Goal: Task Accomplishment & Management: Manage account settings

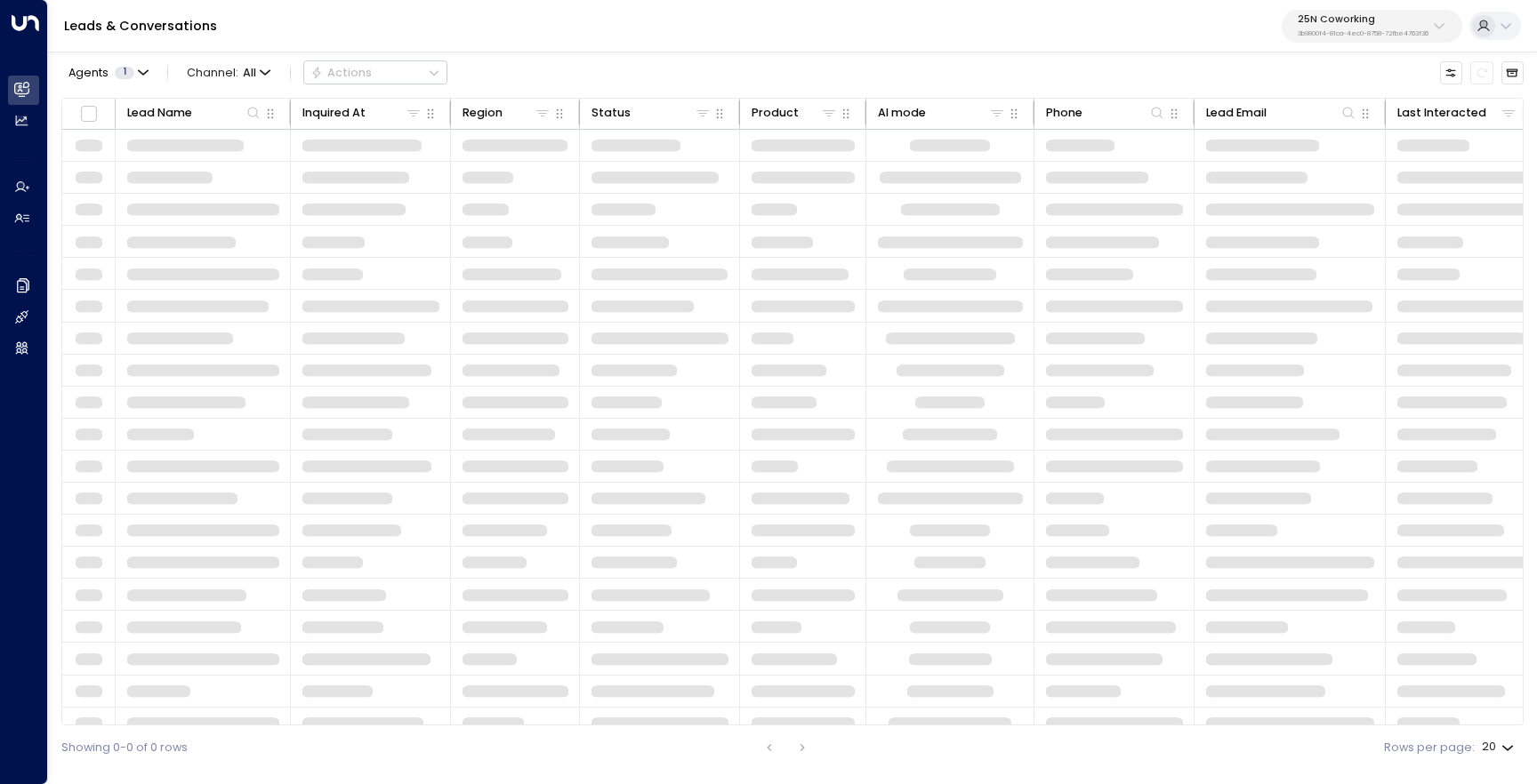
click at [1358, 26] on div "25N Coworking 3b9800f4-81ca-4ec0-8758-72fbe4763f36" at bounding box center [1363, 26] width 130 height 24
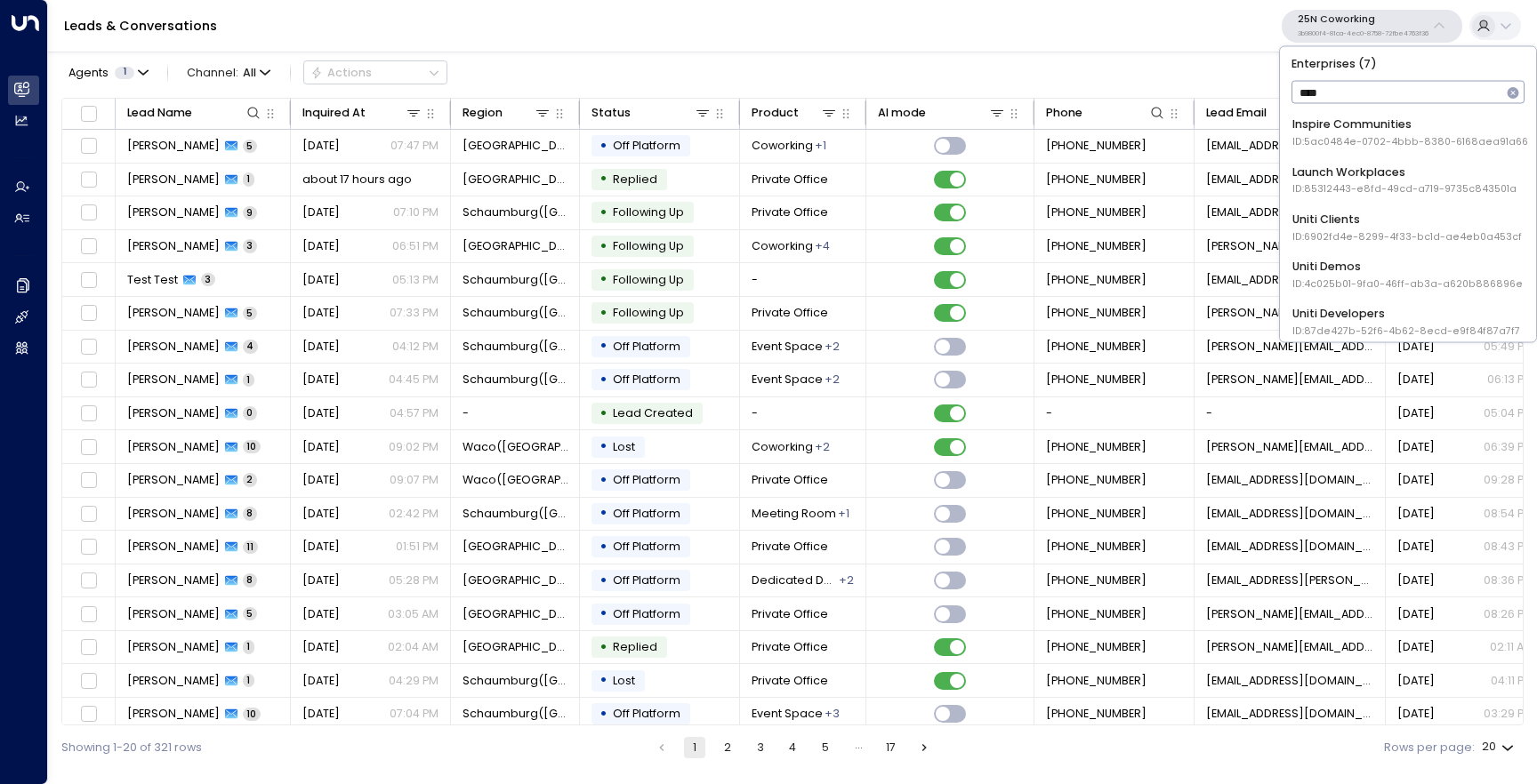
type input "*****"
click at [1346, 237] on span "ID: 4c025b01-9fa0-46ff-ab3a-a620b886896e" at bounding box center [1407, 236] width 230 height 14
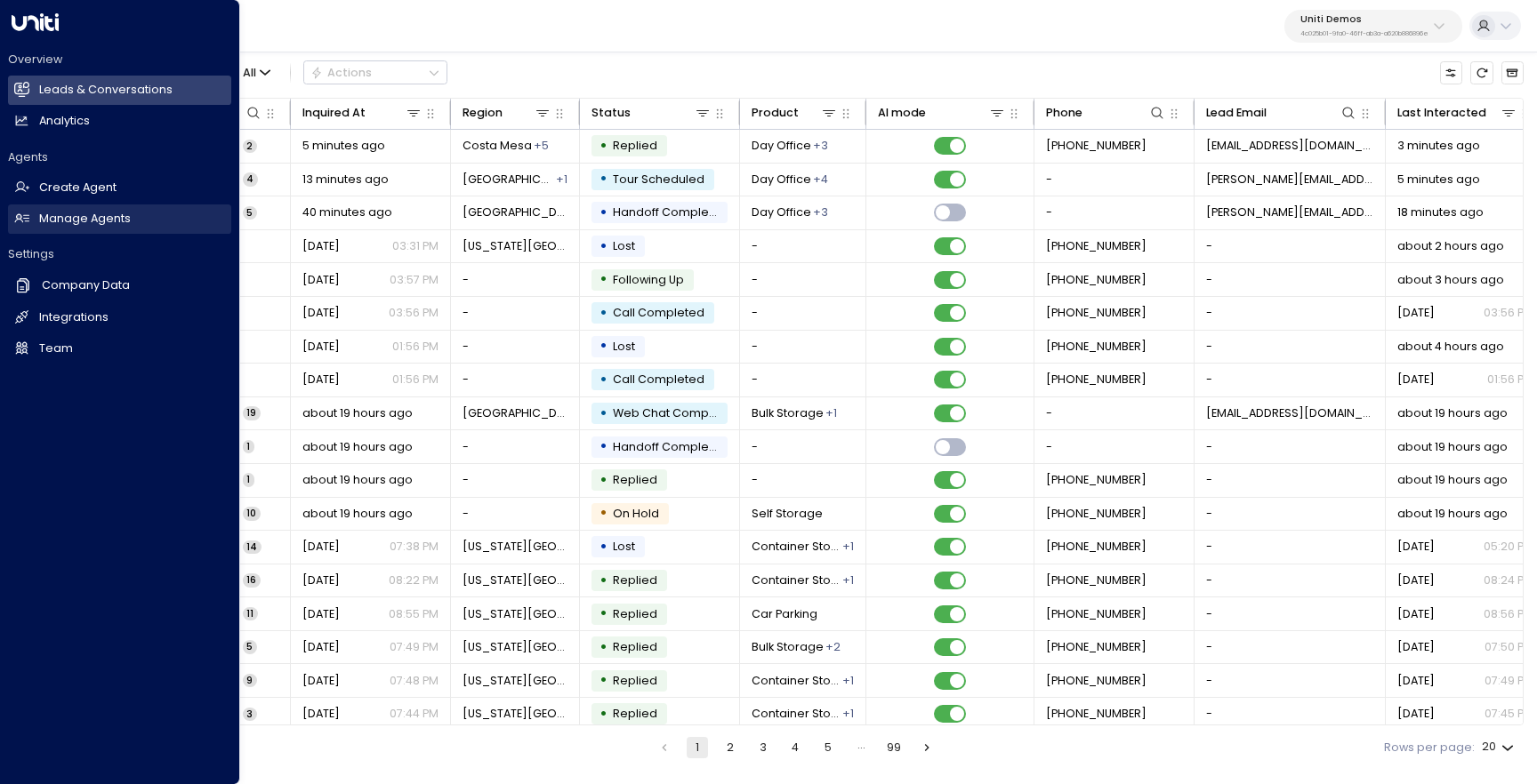
click at [77, 225] on h2 "Manage Agents" at bounding box center [84, 219] width 91 height 17
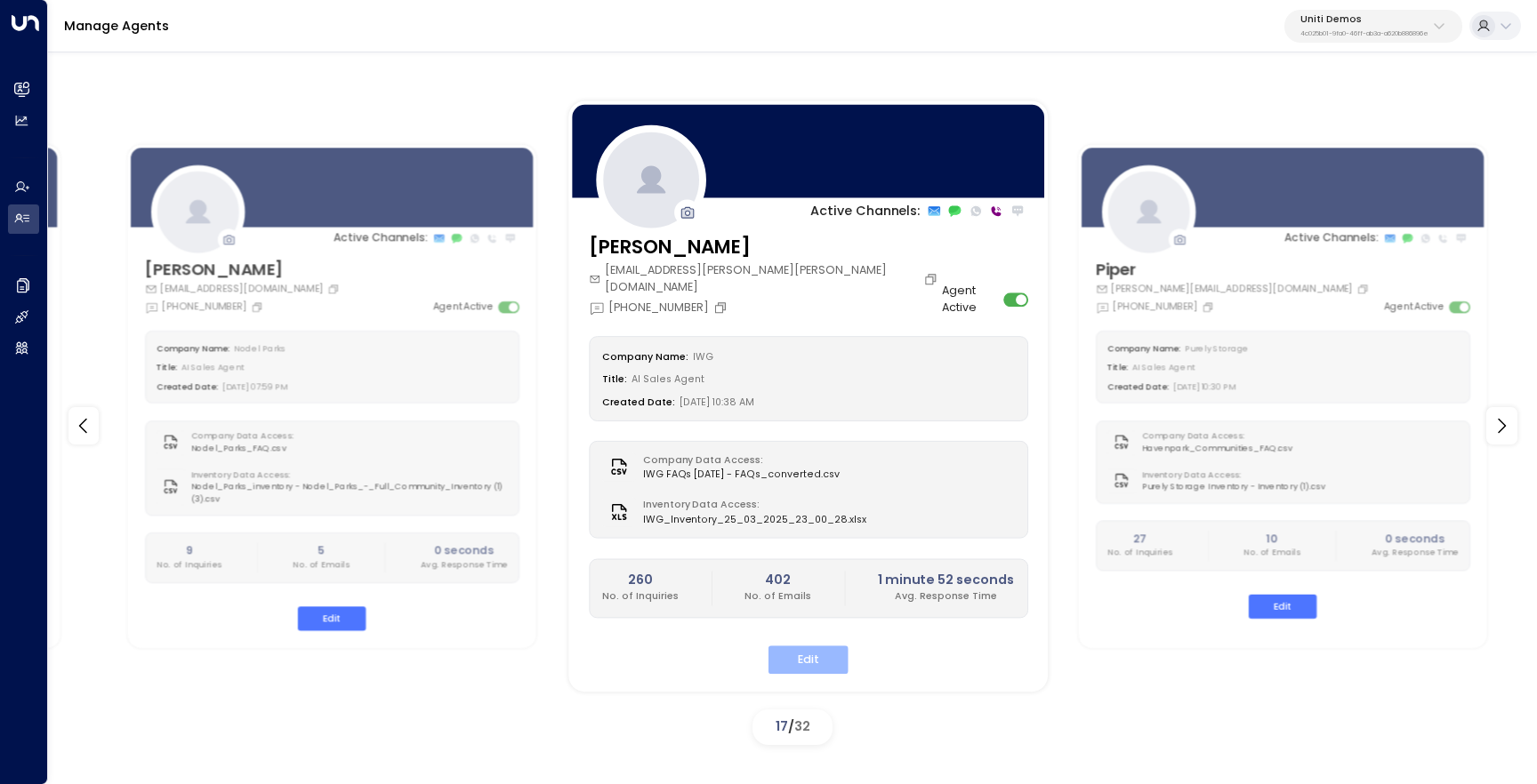
click at [827, 645] on button "Edit" at bounding box center [808, 659] width 80 height 27
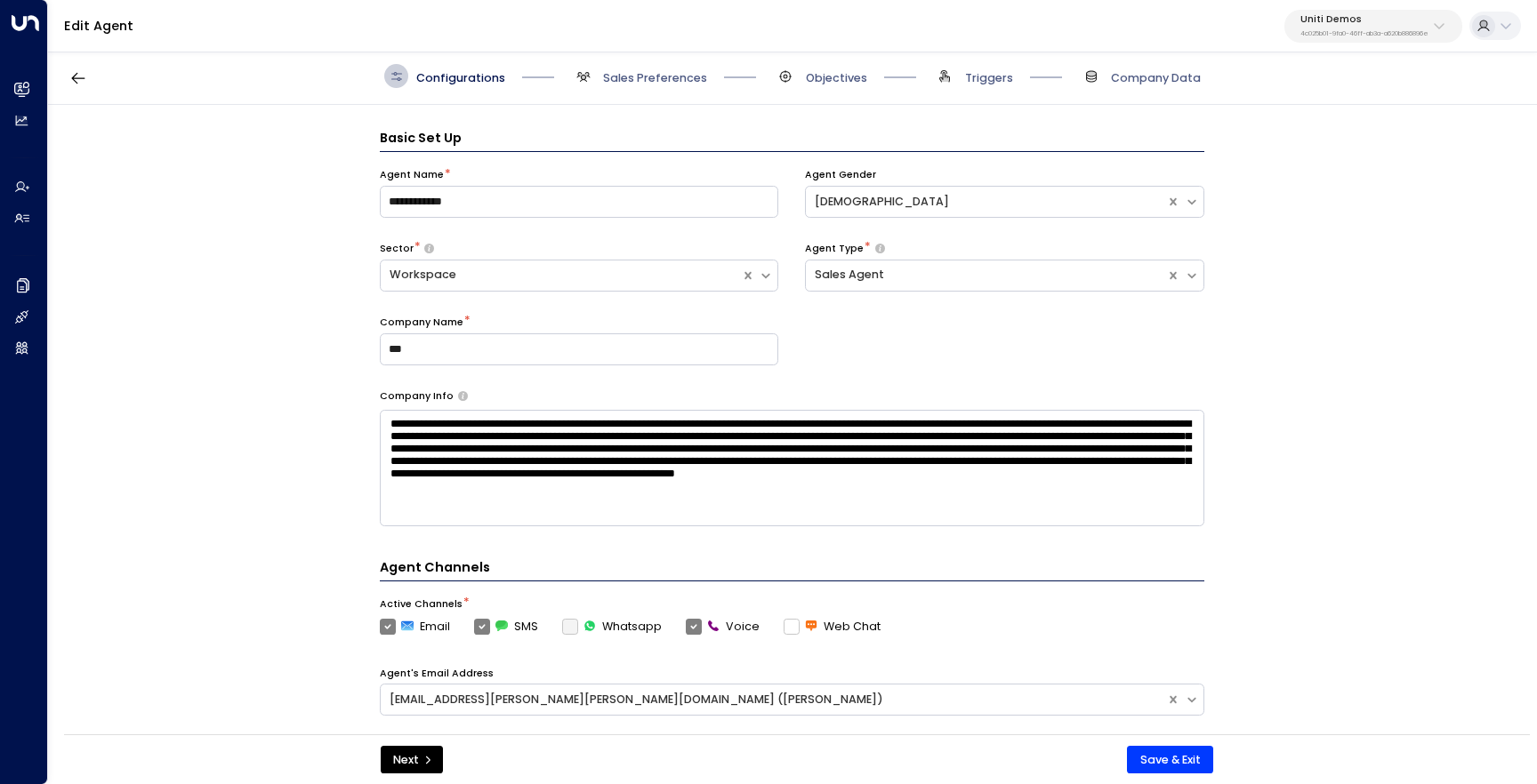
scroll to position [24, 0]
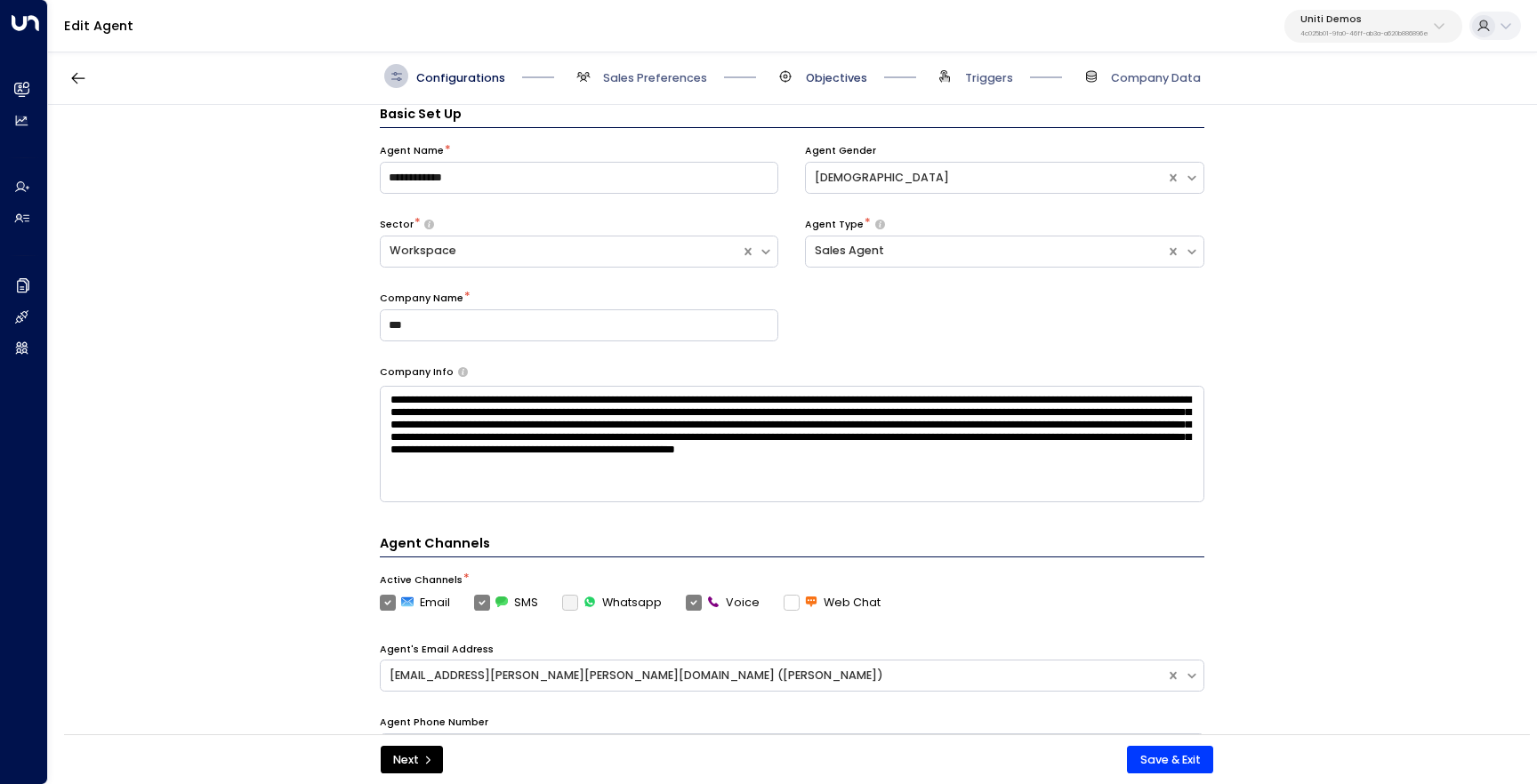
click at [831, 77] on span "Objectives" at bounding box center [837, 79] width 62 height 16
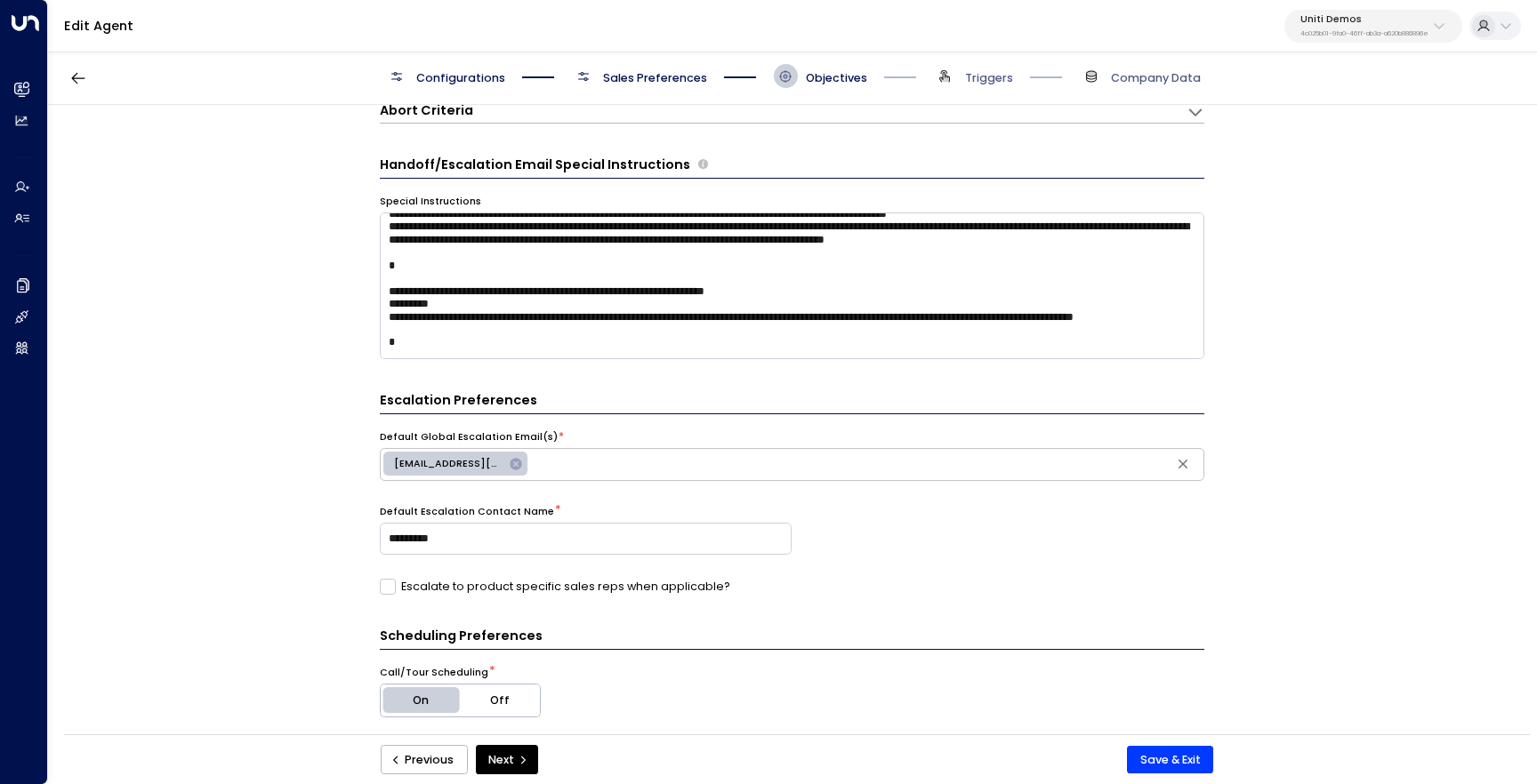
scroll to position [319, 0]
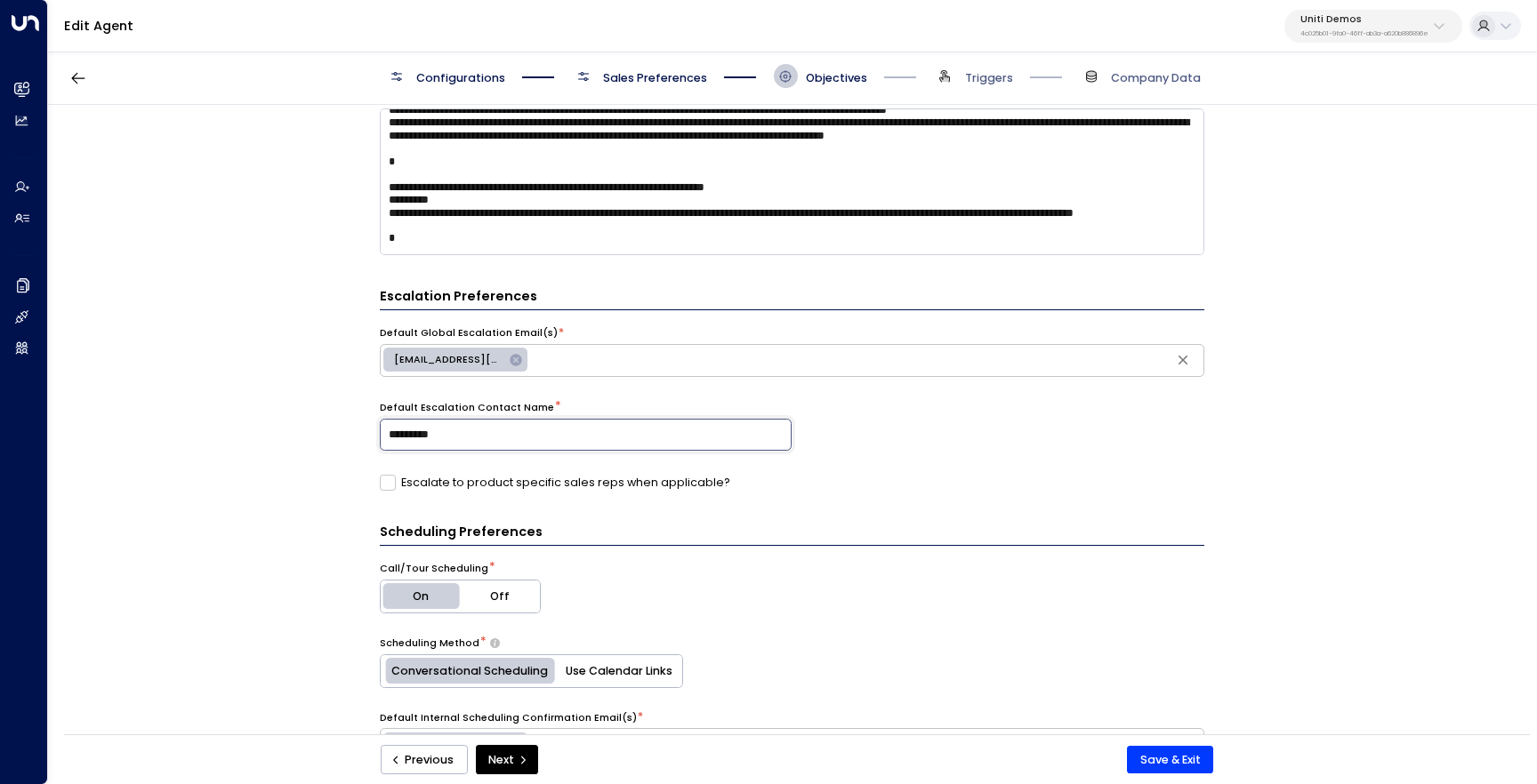
click at [487, 442] on input "*********" at bounding box center [586, 435] width 413 height 32
type input "***"
click at [283, 423] on div "**********" at bounding box center [792, 425] width 1487 height 640
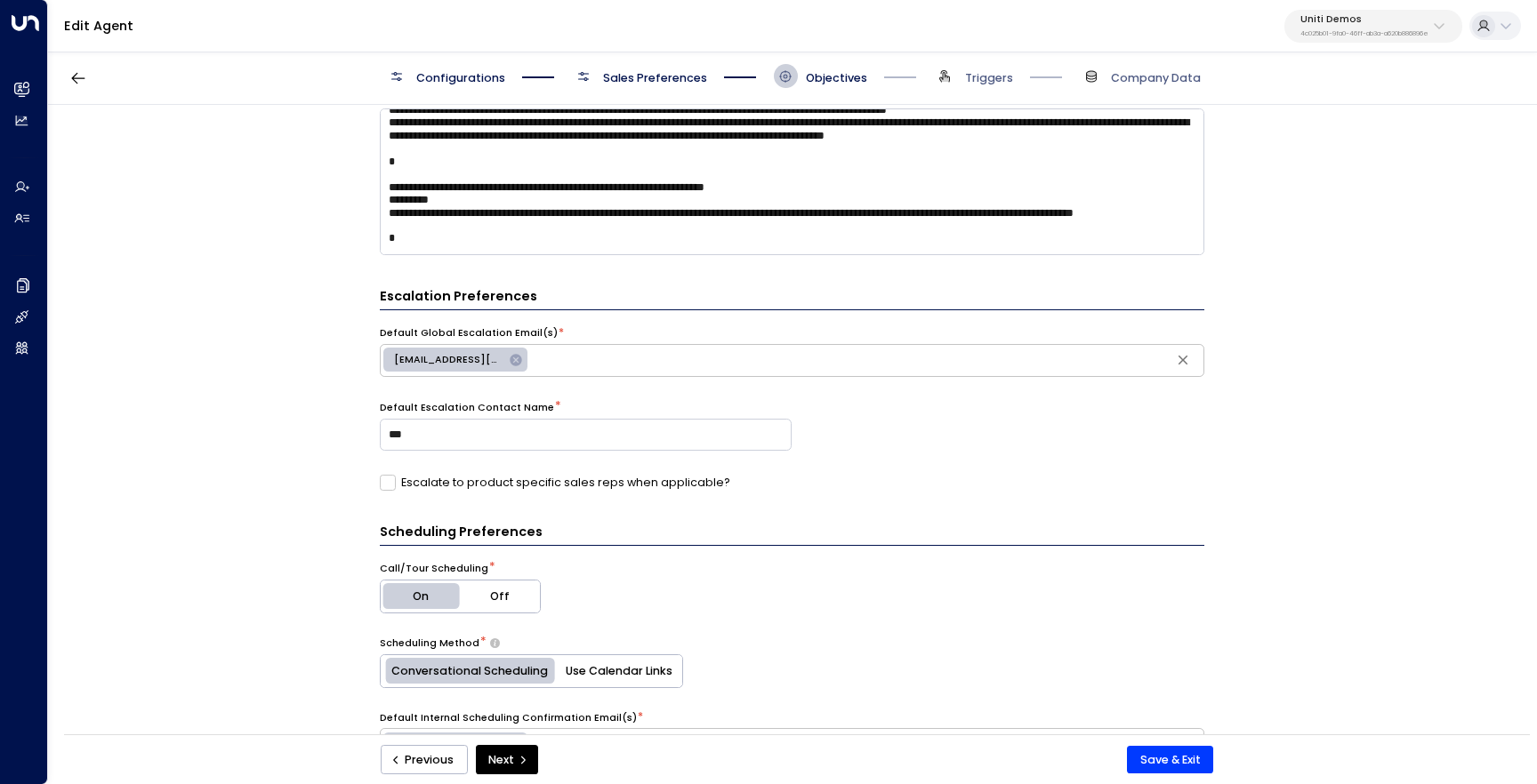
click at [294, 472] on div "**********" at bounding box center [792, 425] width 1487 height 640
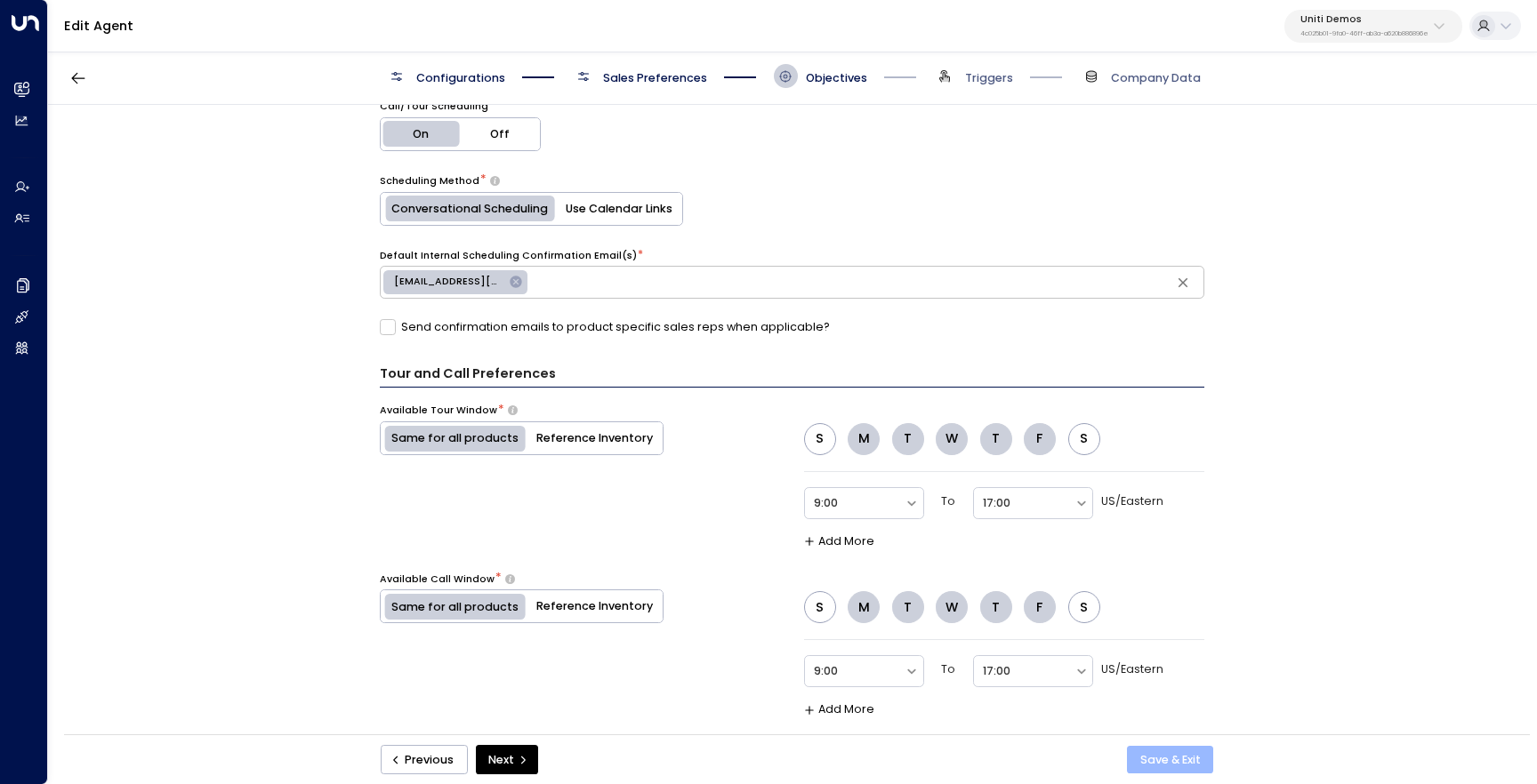
scroll to position [786, 0]
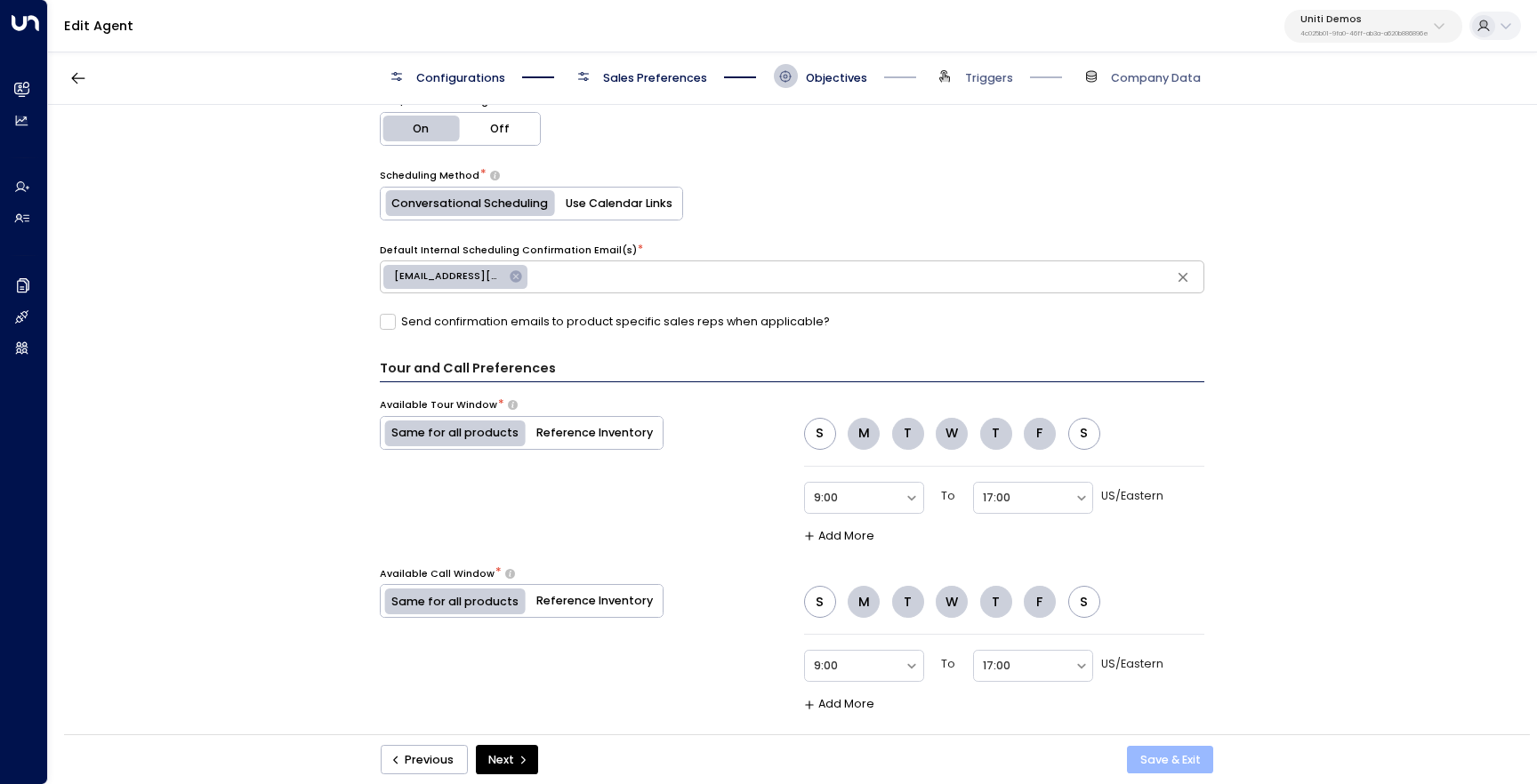
click at [1177, 757] on button "Save & Exit" at bounding box center [1169, 760] width 86 height 28
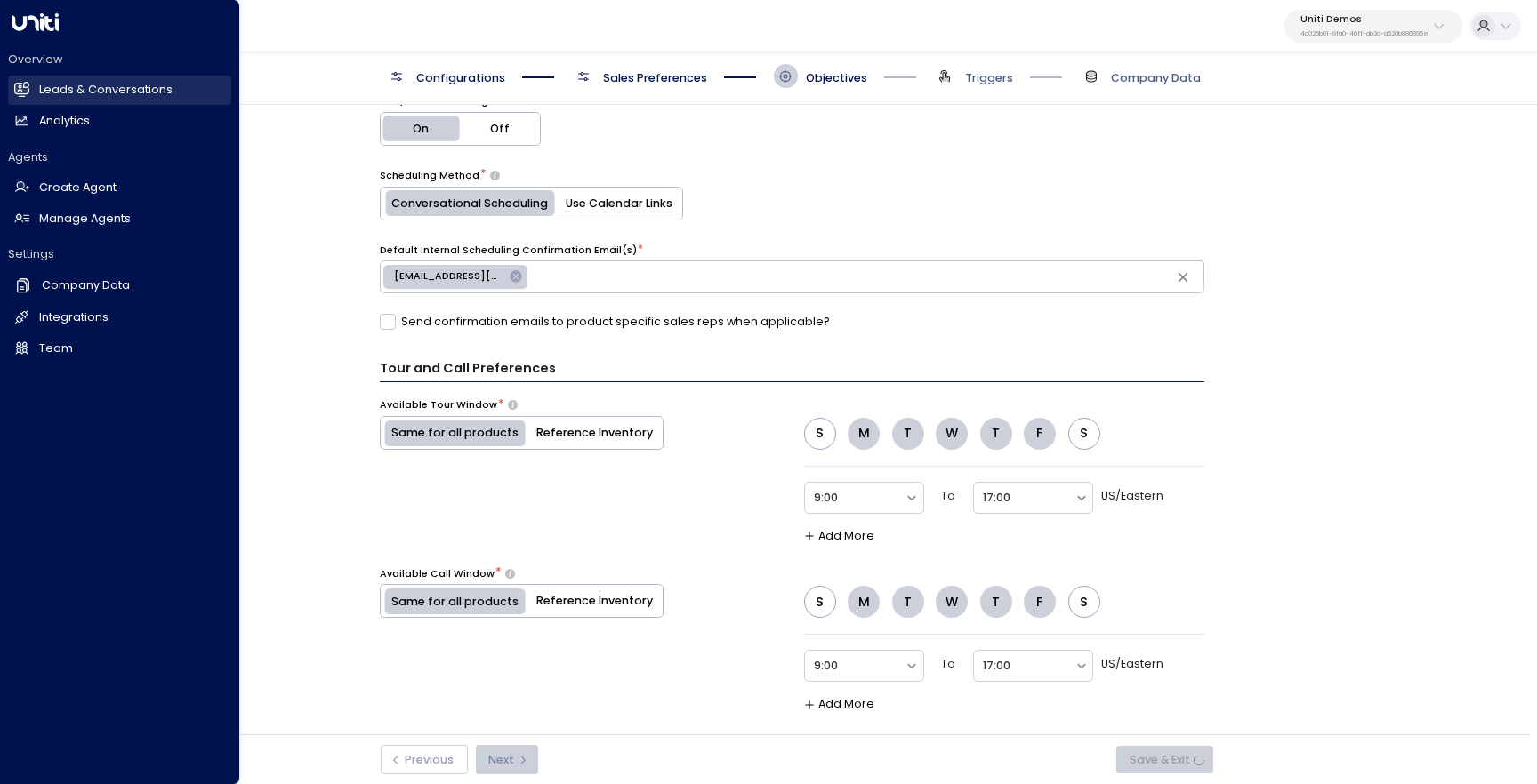
click at [56, 84] on h2 "Leads & Conversations" at bounding box center [105, 90] width 133 height 17
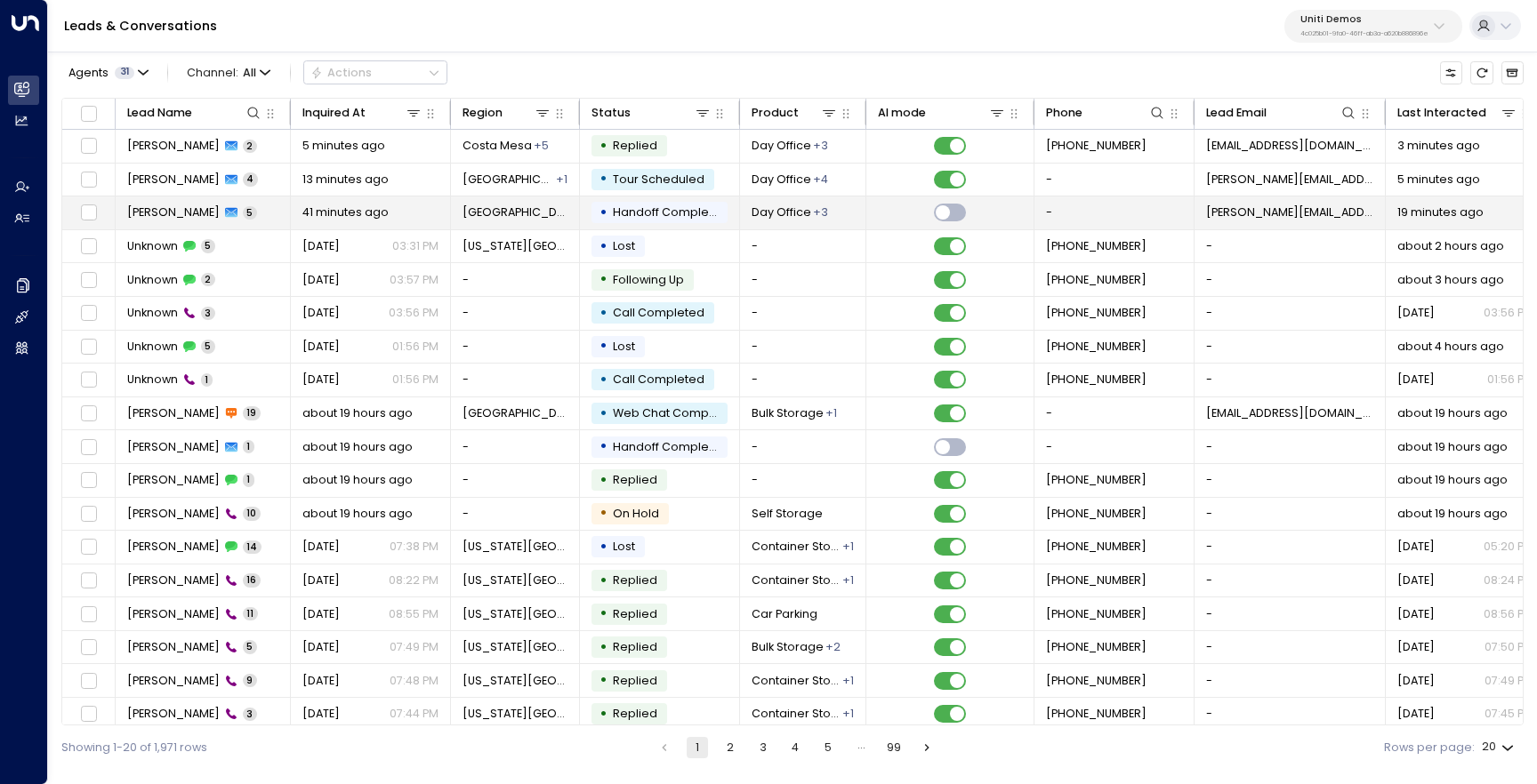
click at [195, 209] on span "[PERSON_NAME]" at bounding box center [173, 213] width 92 height 16
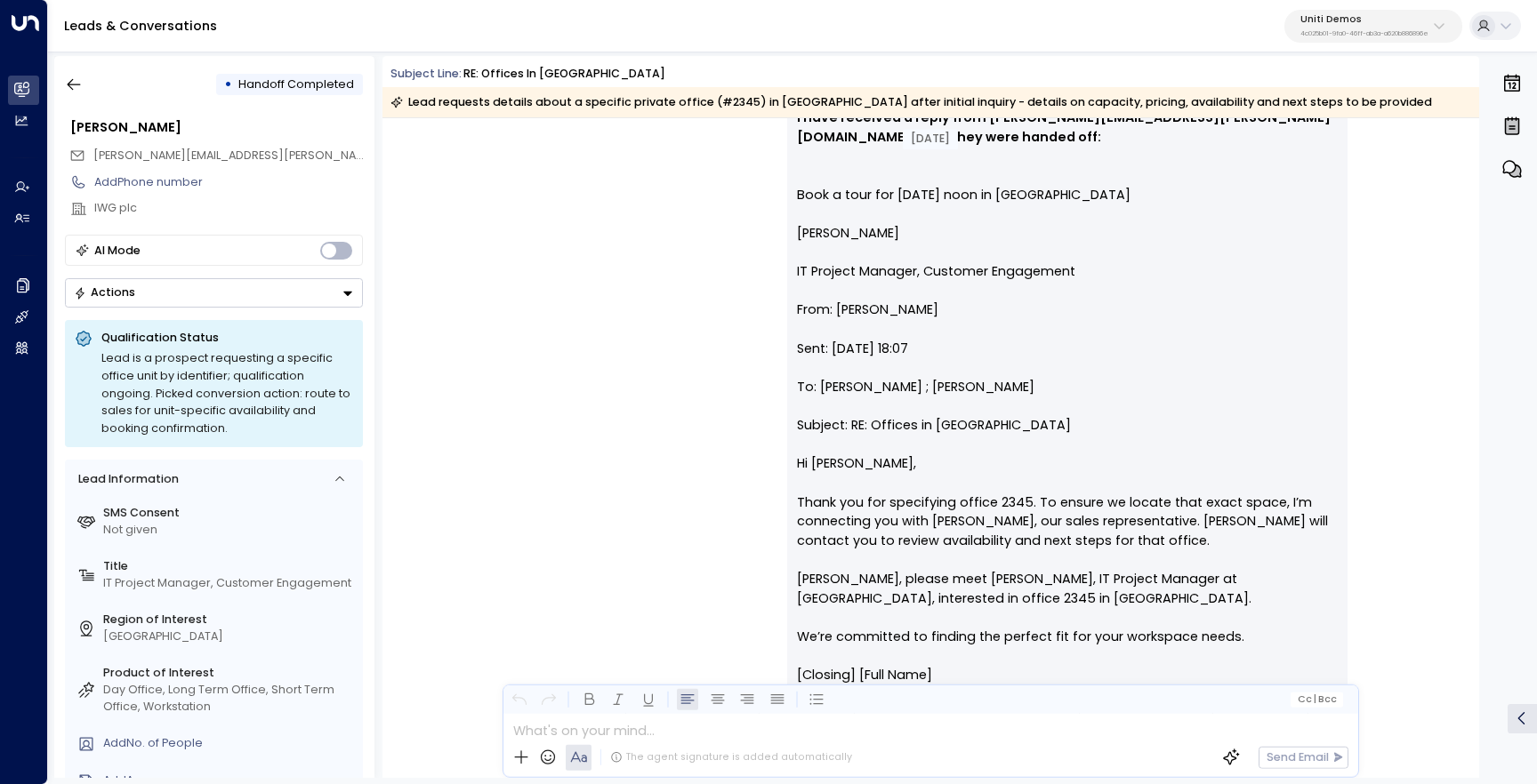
scroll to position [2565, 0]
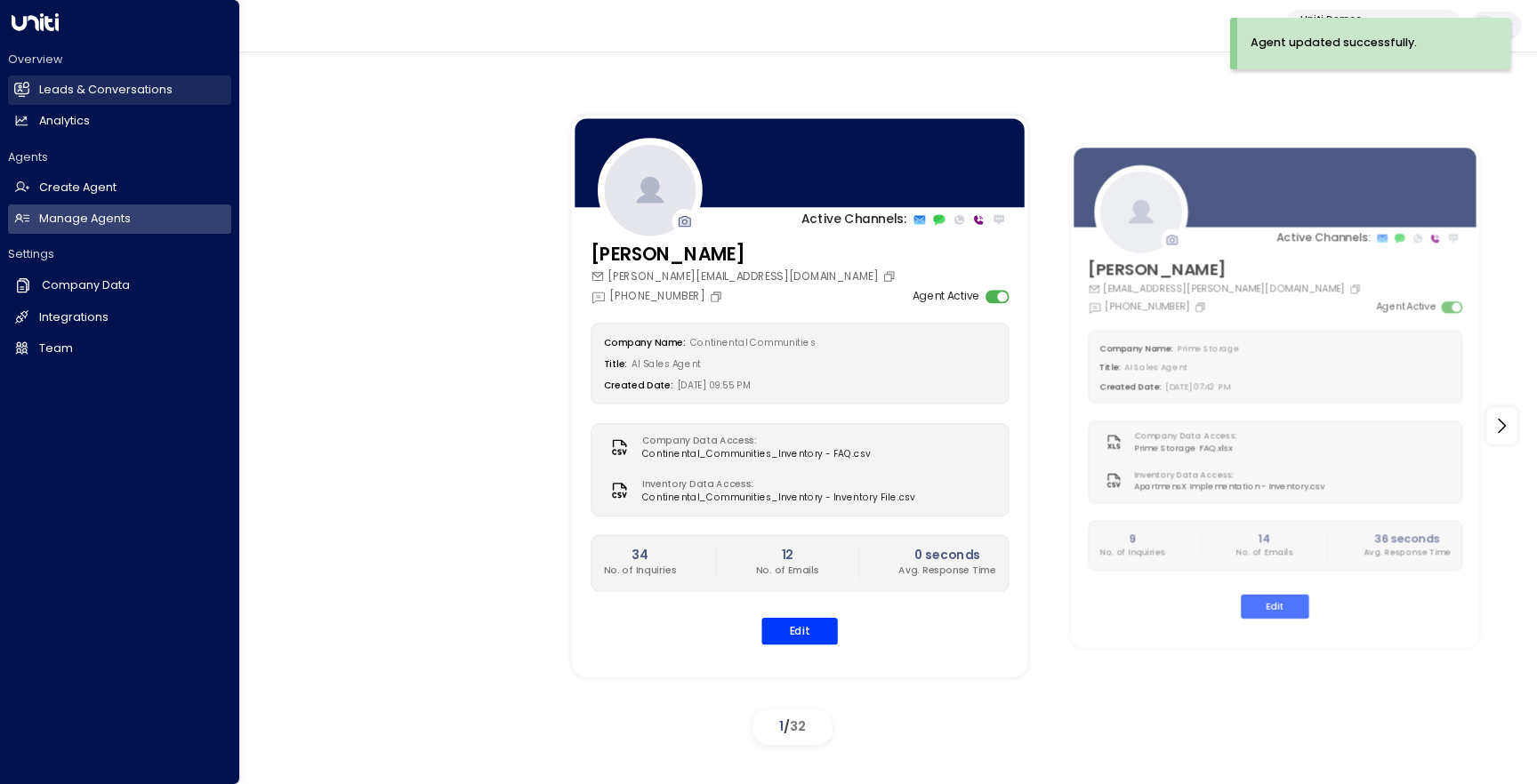
click at [55, 94] on h2 "Leads & Conversations" at bounding box center [105, 90] width 133 height 17
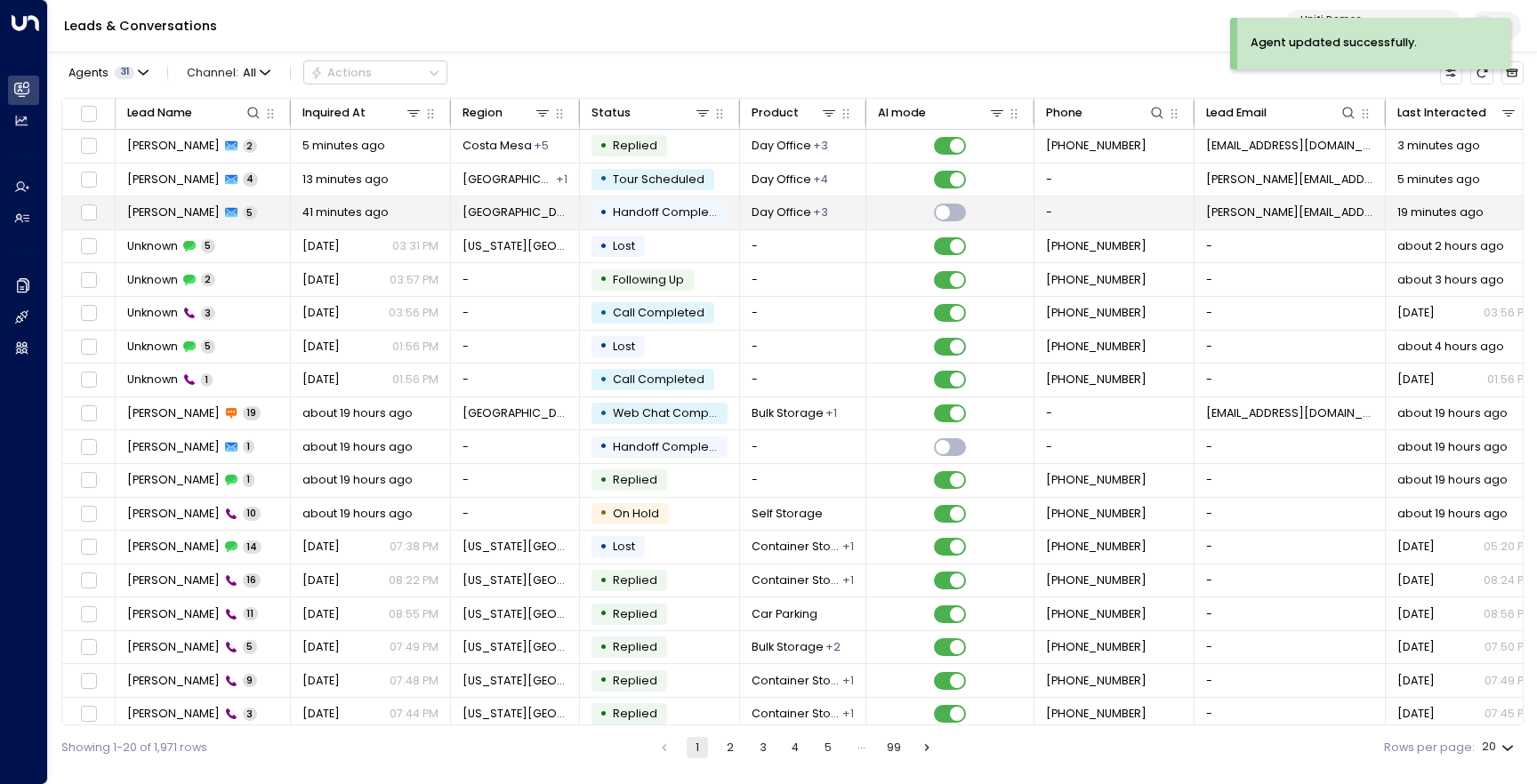
click at [196, 210] on span "[PERSON_NAME]" at bounding box center [173, 213] width 92 height 16
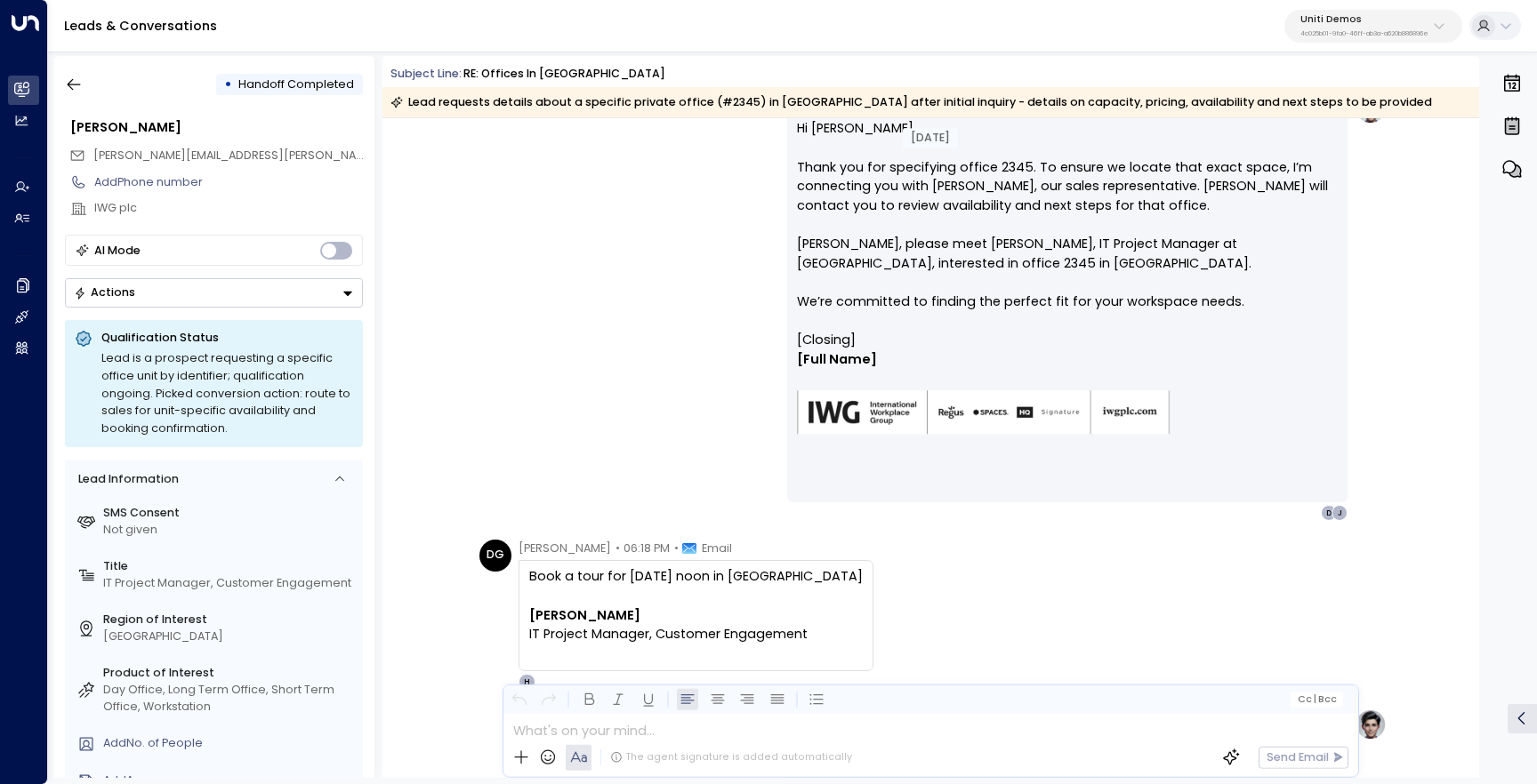
scroll to position [1366, 0]
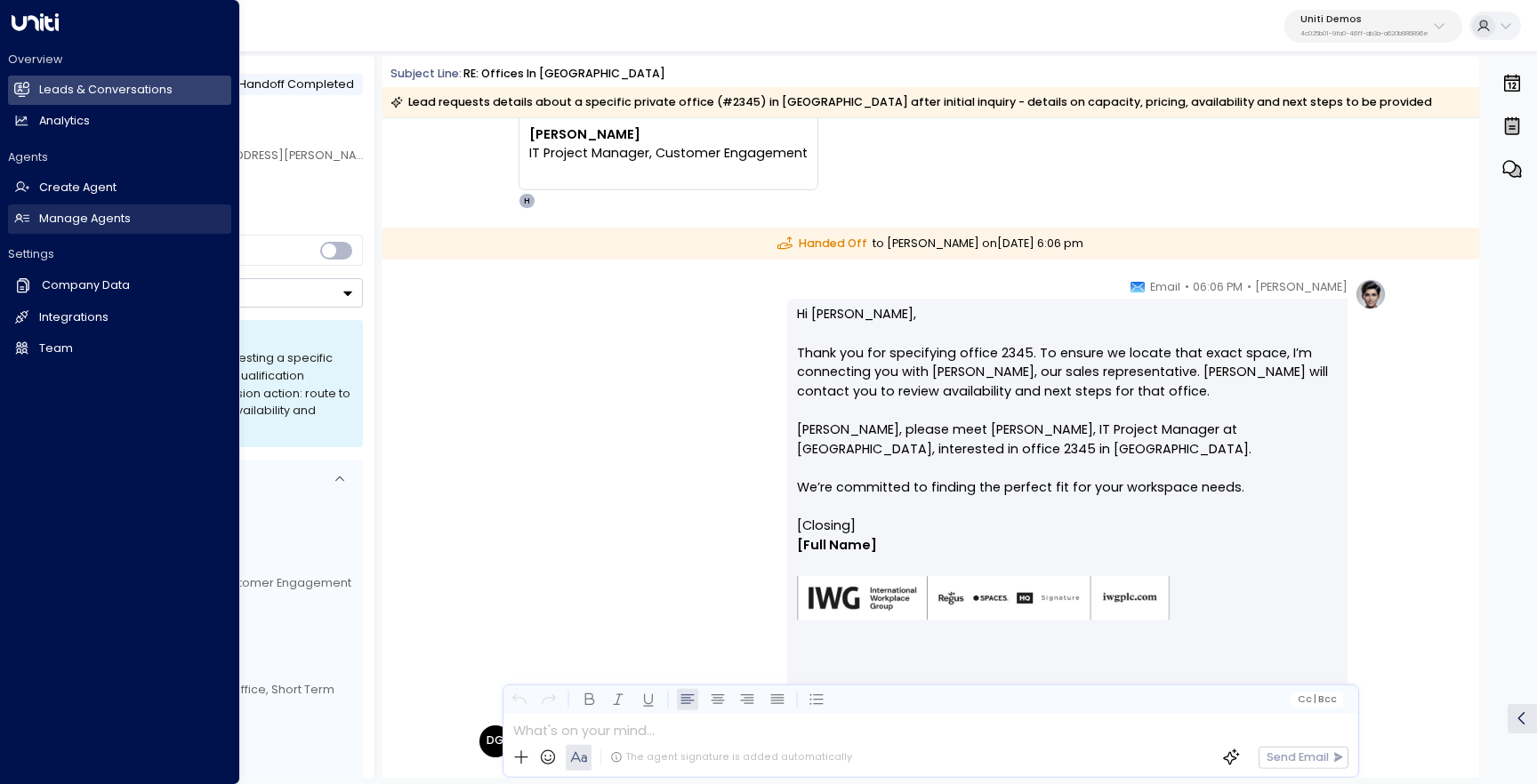
click at [85, 211] on h2 "Manage Agents" at bounding box center [84, 219] width 91 height 17
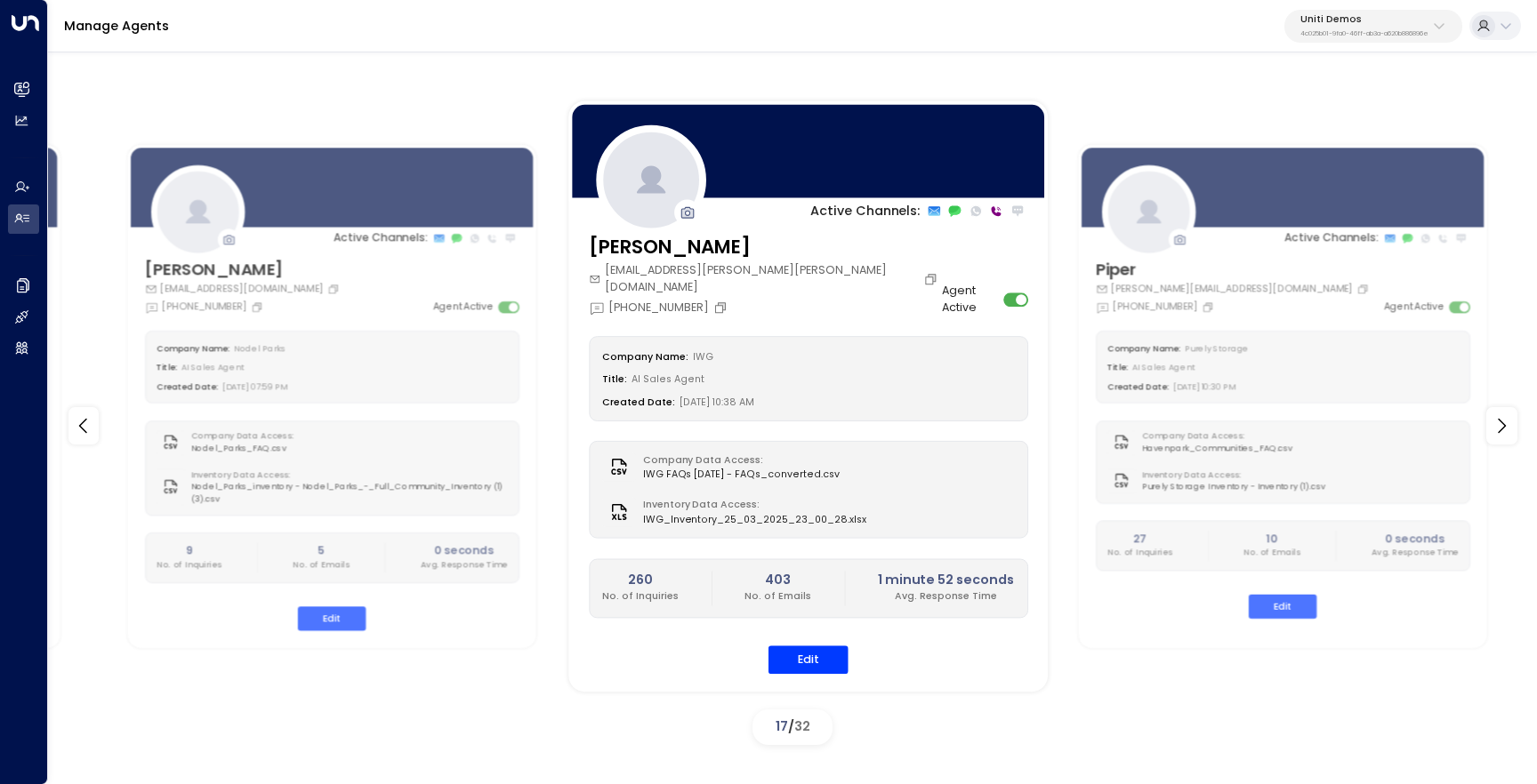
click at [804, 657] on div "[PERSON_NAME] [EMAIL_ADDRESS][PERSON_NAME][PERSON_NAME][DOMAIN_NAME] [PHONE_NUM…" at bounding box center [808, 464] width 479 height 461
click at [810, 649] on button "Edit" at bounding box center [808, 659] width 80 height 27
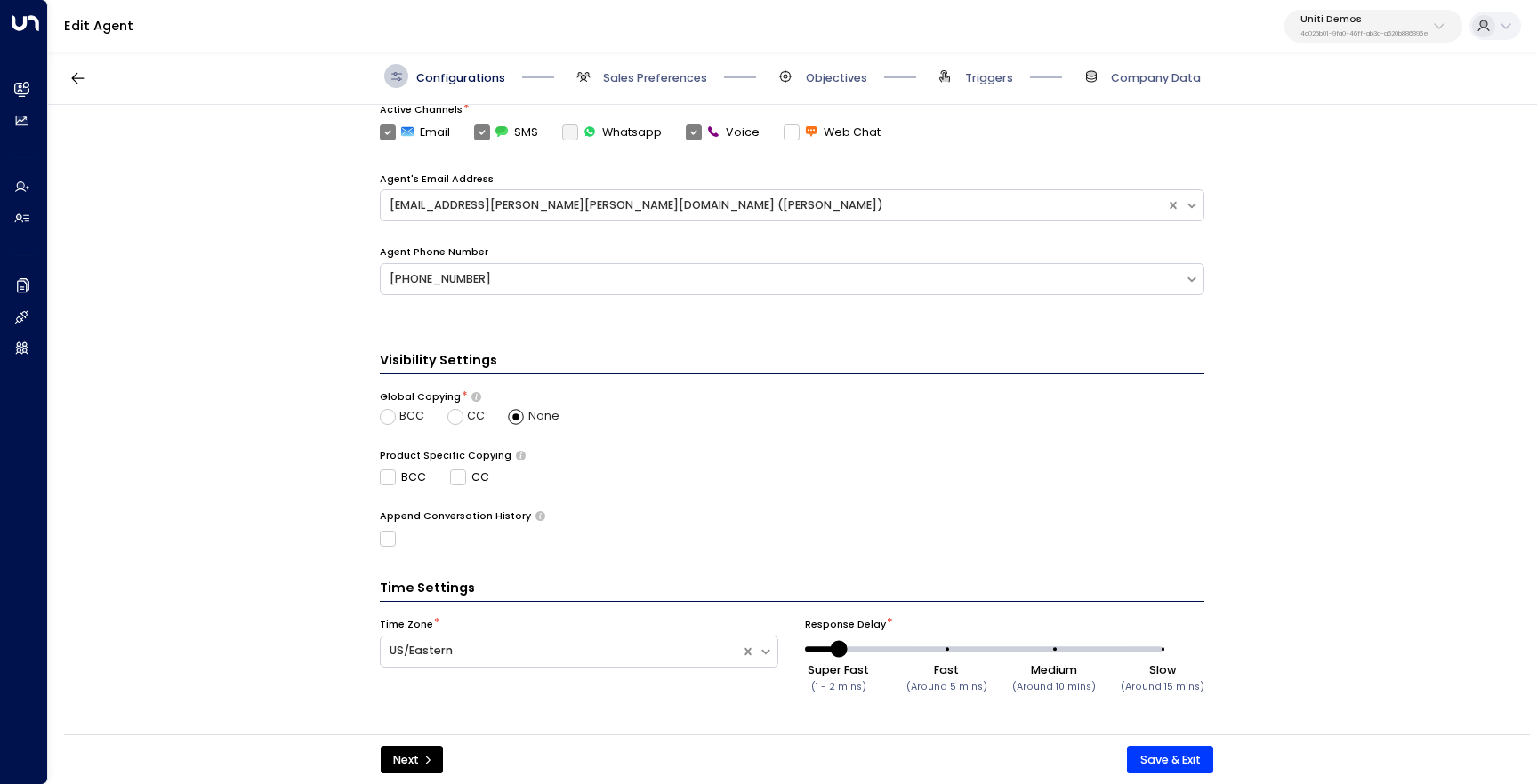
scroll to position [497, 0]
click at [637, 79] on span "Sales Preferences" at bounding box center [655, 79] width 104 height 16
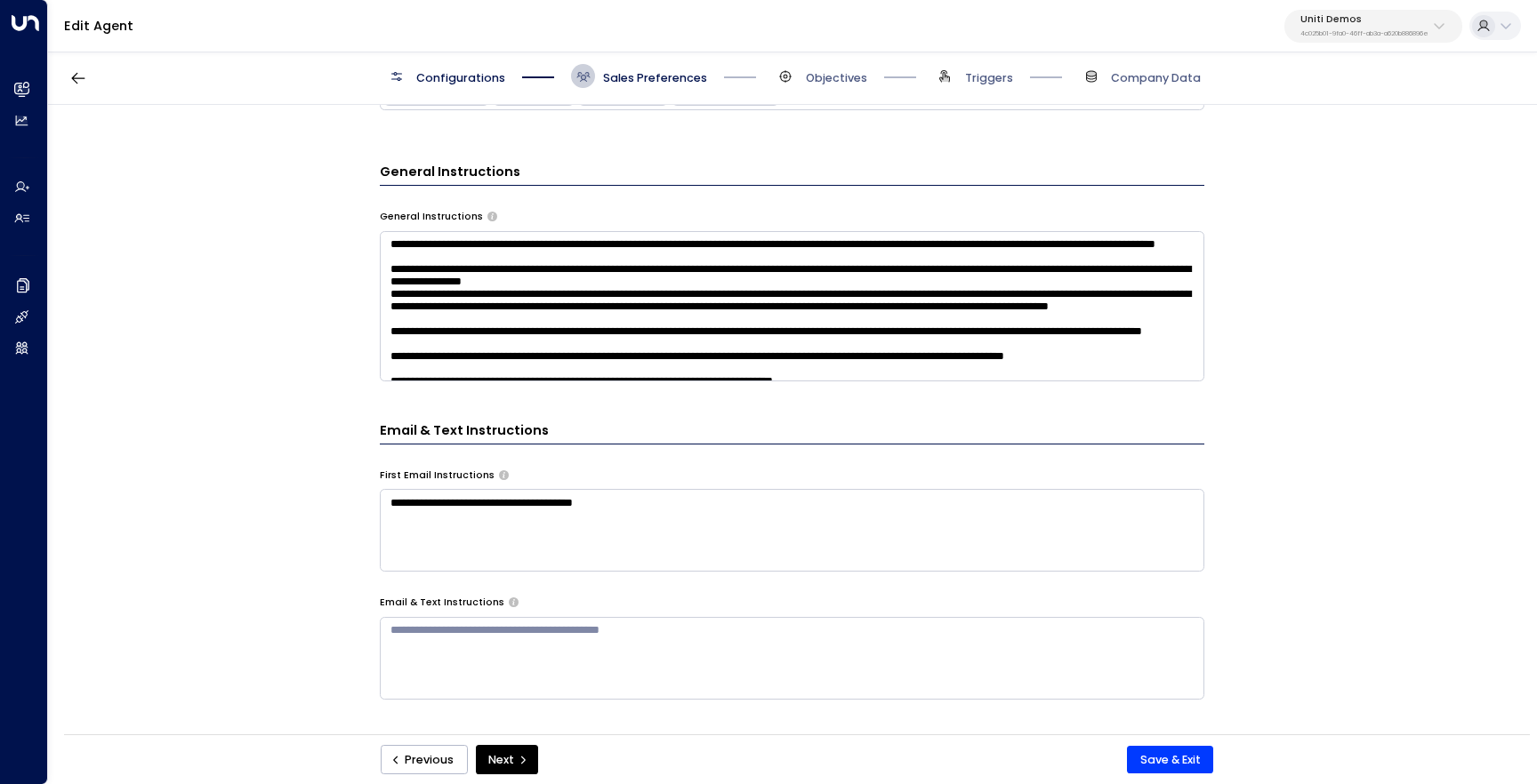
scroll to position [615, 0]
click at [829, 68] on span "Objectives" at bounding box center [820, 76] width 93 height 24
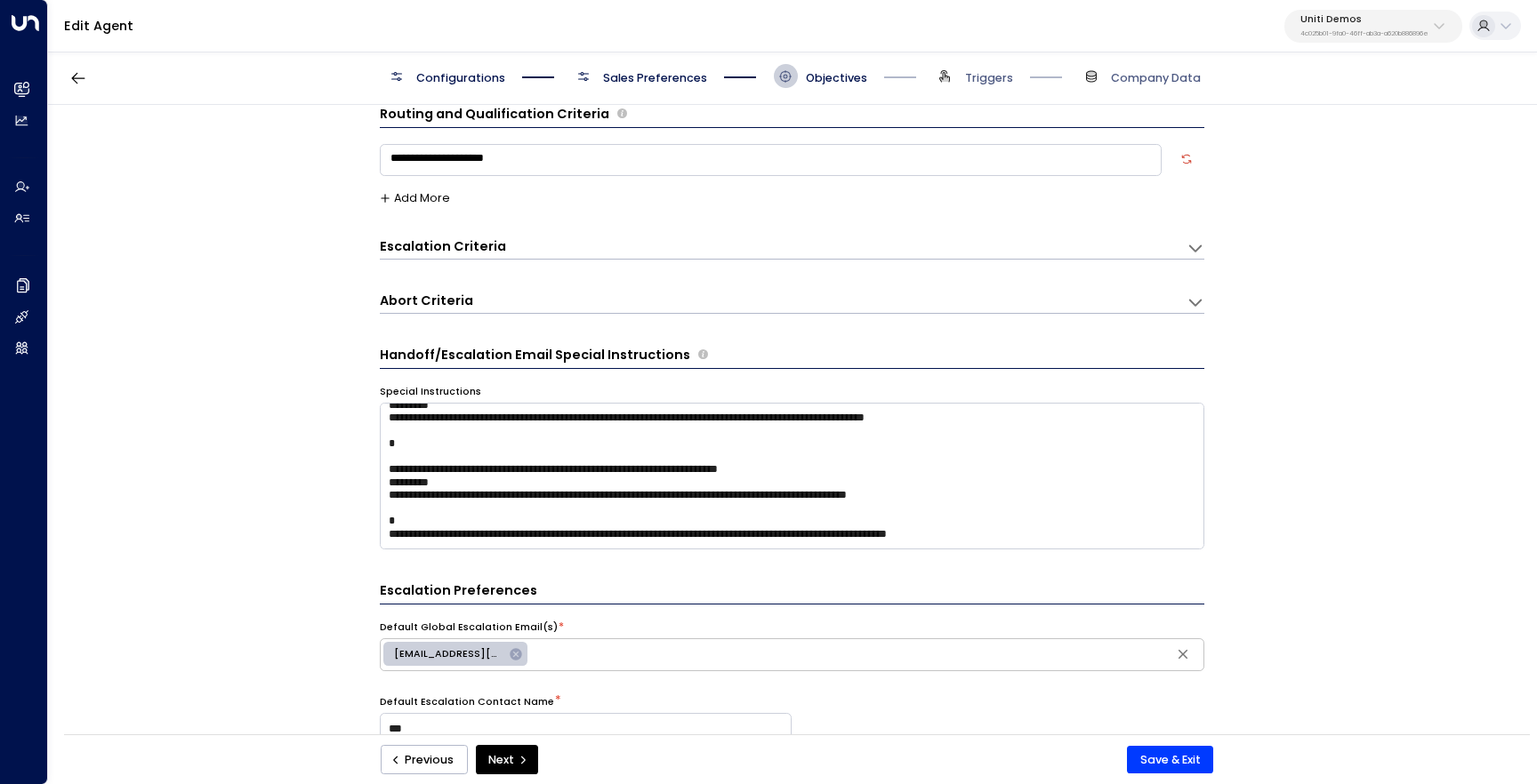
scroll to position [0, 0]
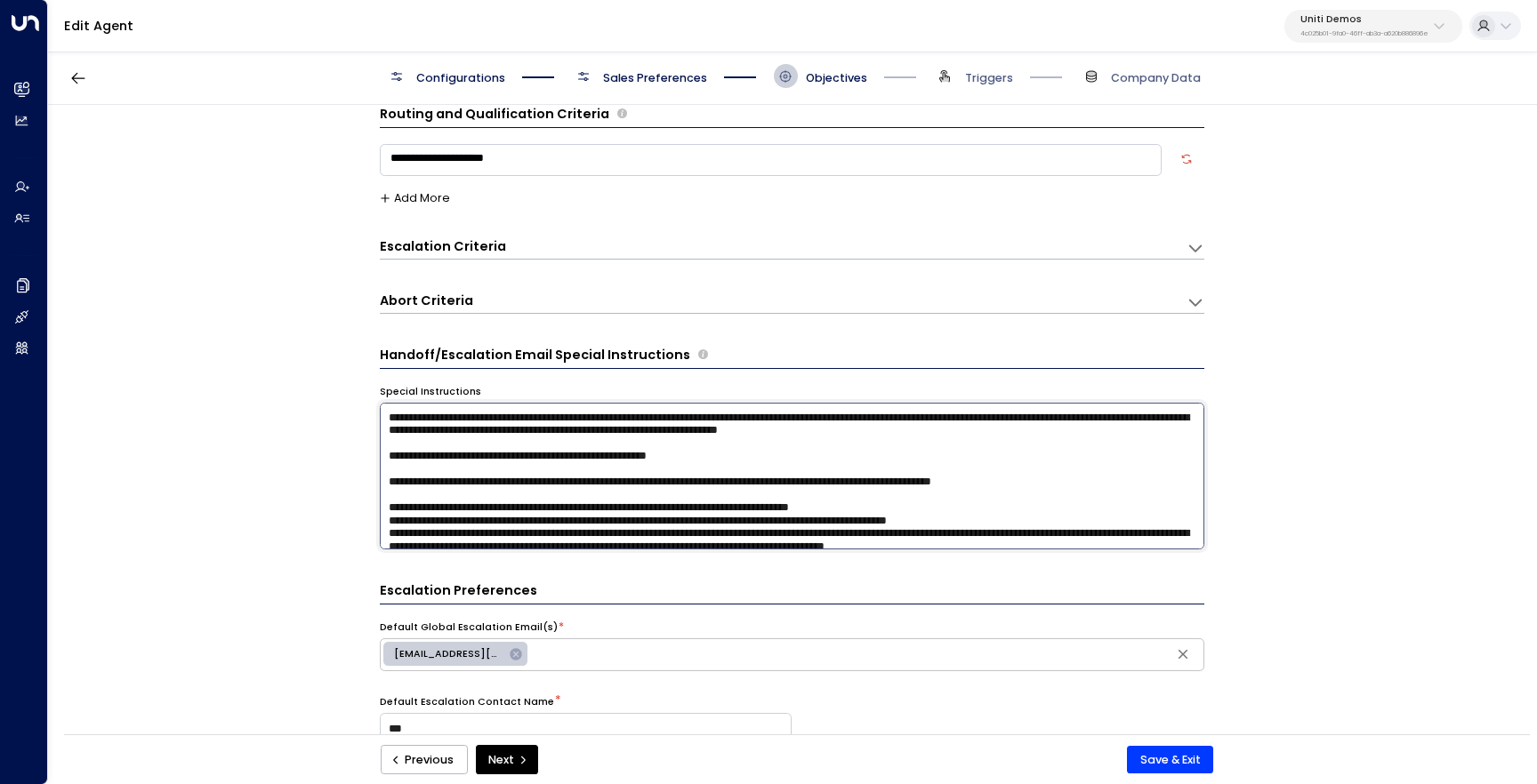
click at [1043, 431] on textarea at bounding box center [792, 476] width 824 height 147
type textarea "**********"
click at [1173, 768] on button "Save & Exit" at bounding box center [1169, 760] width 86 height 28
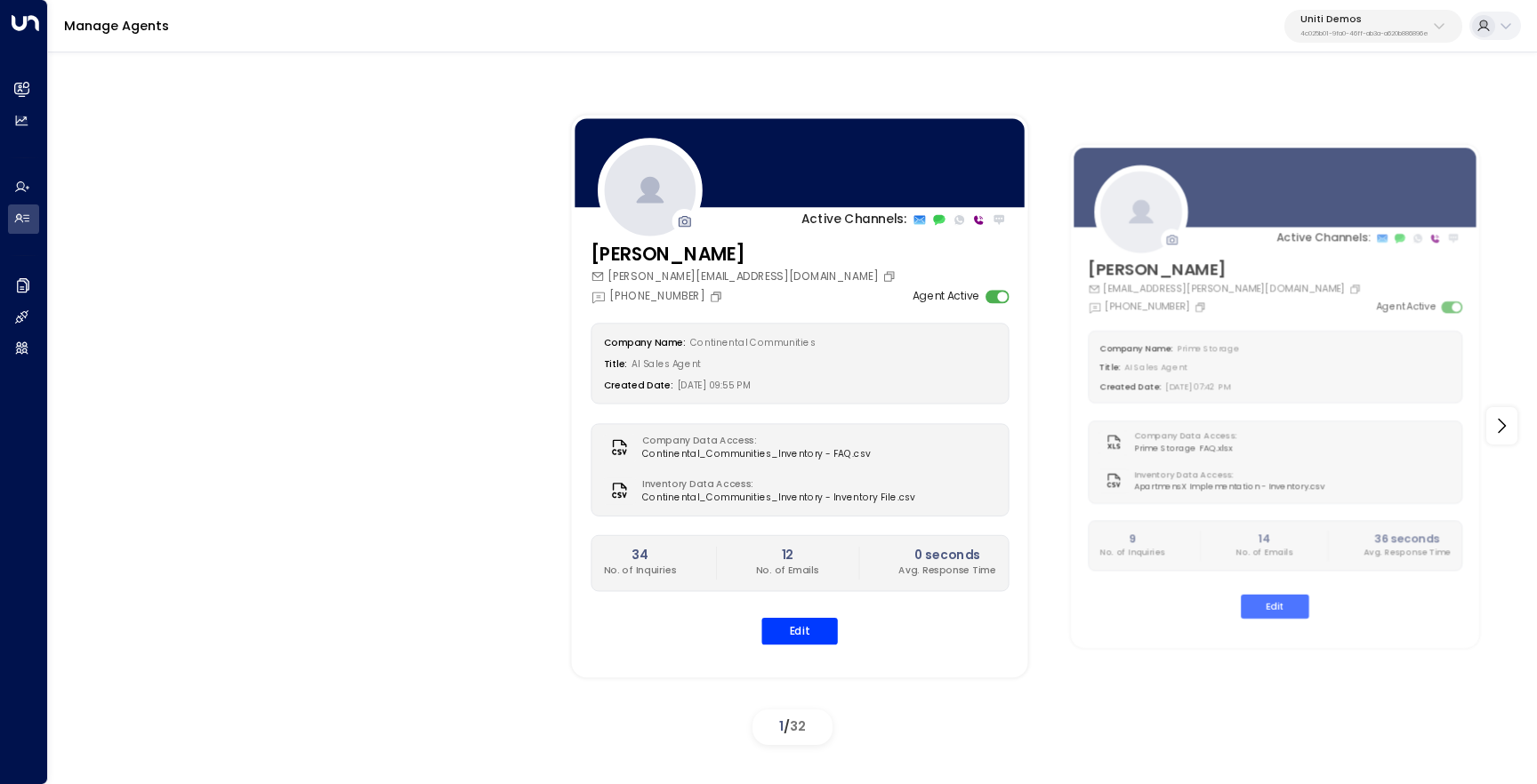
click at [1333, 35] on p "4c025b01-9fa0-46ff-ab3a-a620b886896e" at bounding box center [1364, 33] width 128 height 7
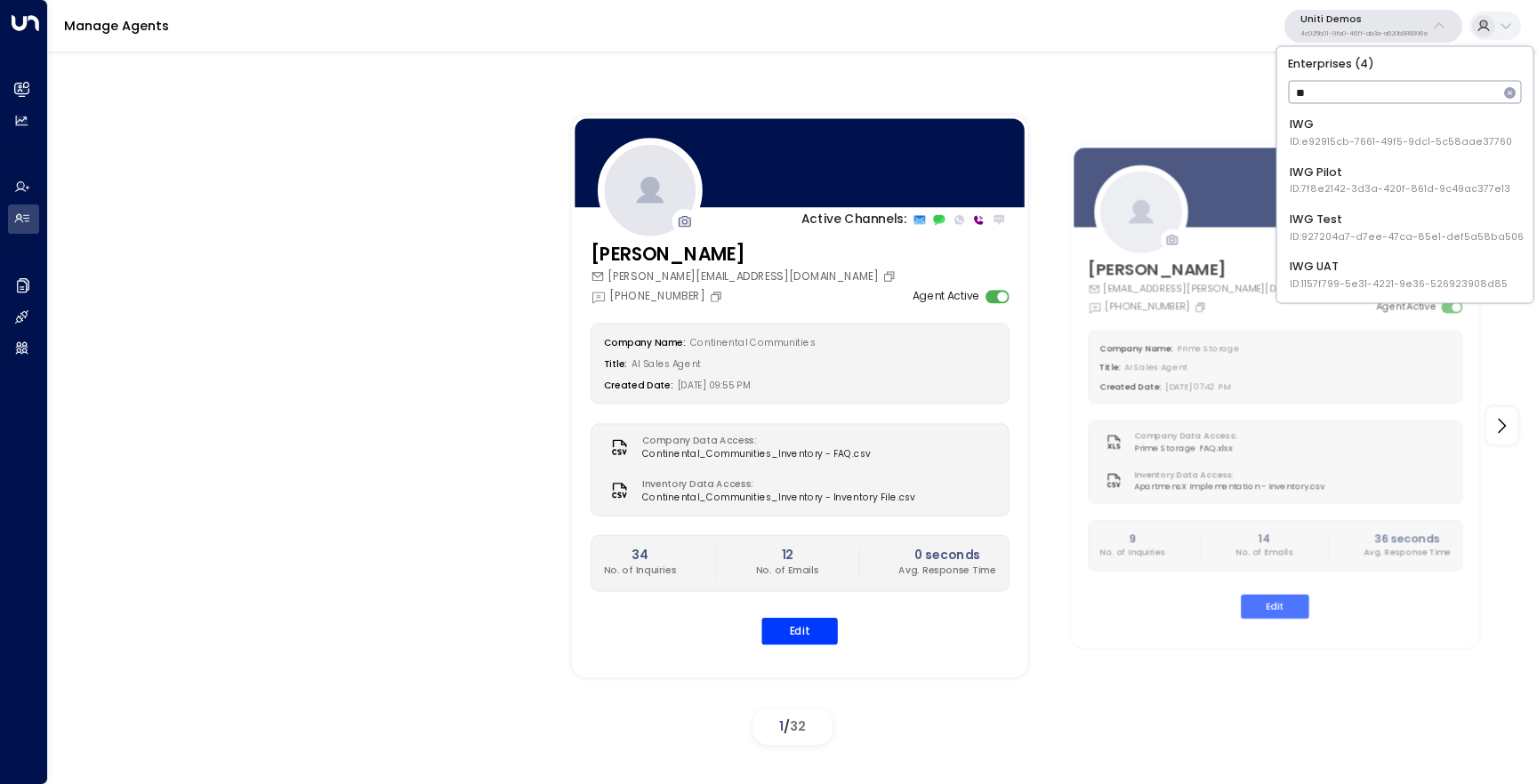
type input "***"
click at [1362, 211] on div "IWG Test ID: 927204a7-d7ee-47ca-85e1-def5a58ba506" at bounding box center [1407, 227] width 234 height 33
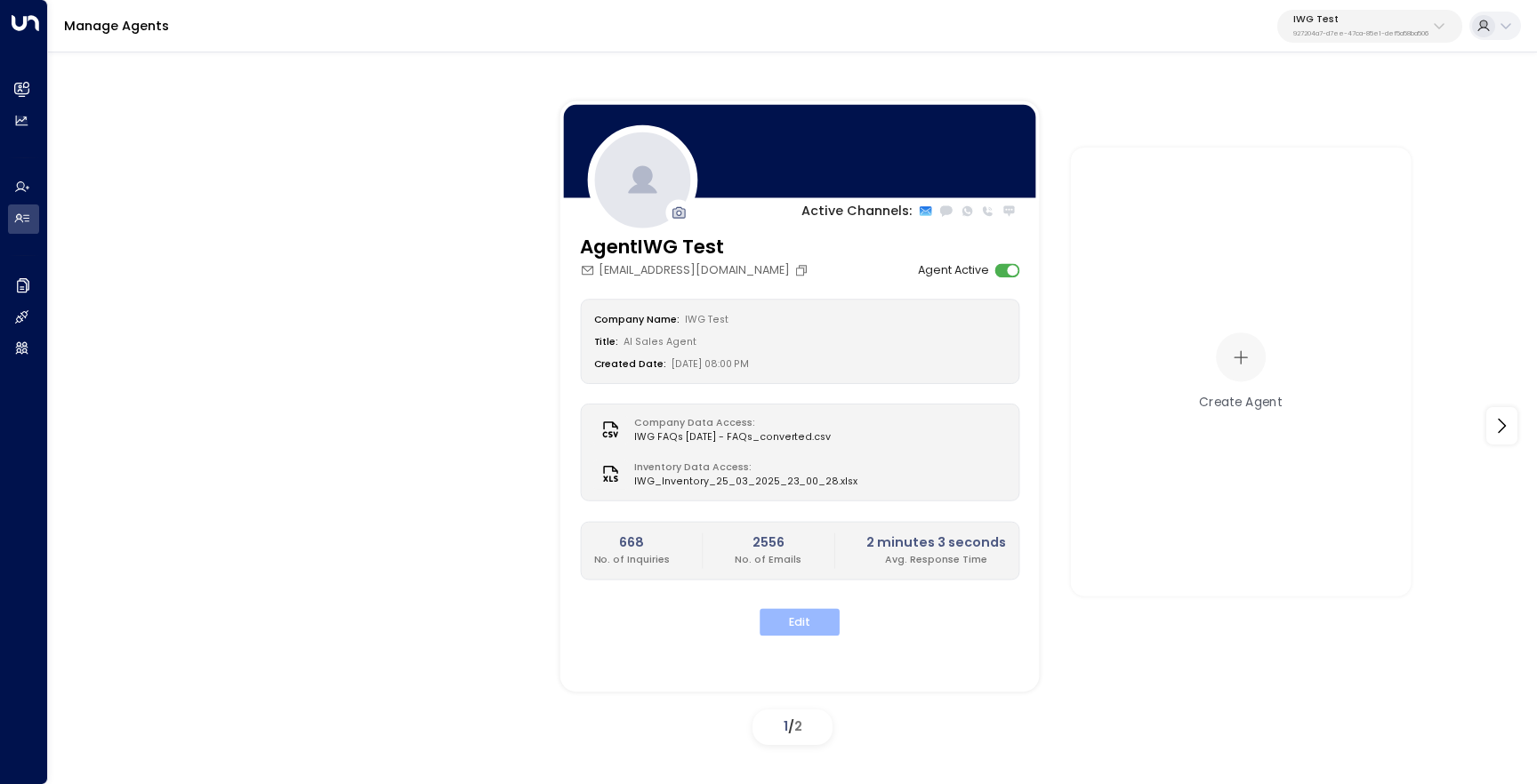
click at [783, 613] on button "Edit" at bounding box center [800, 622] width 80 height 27
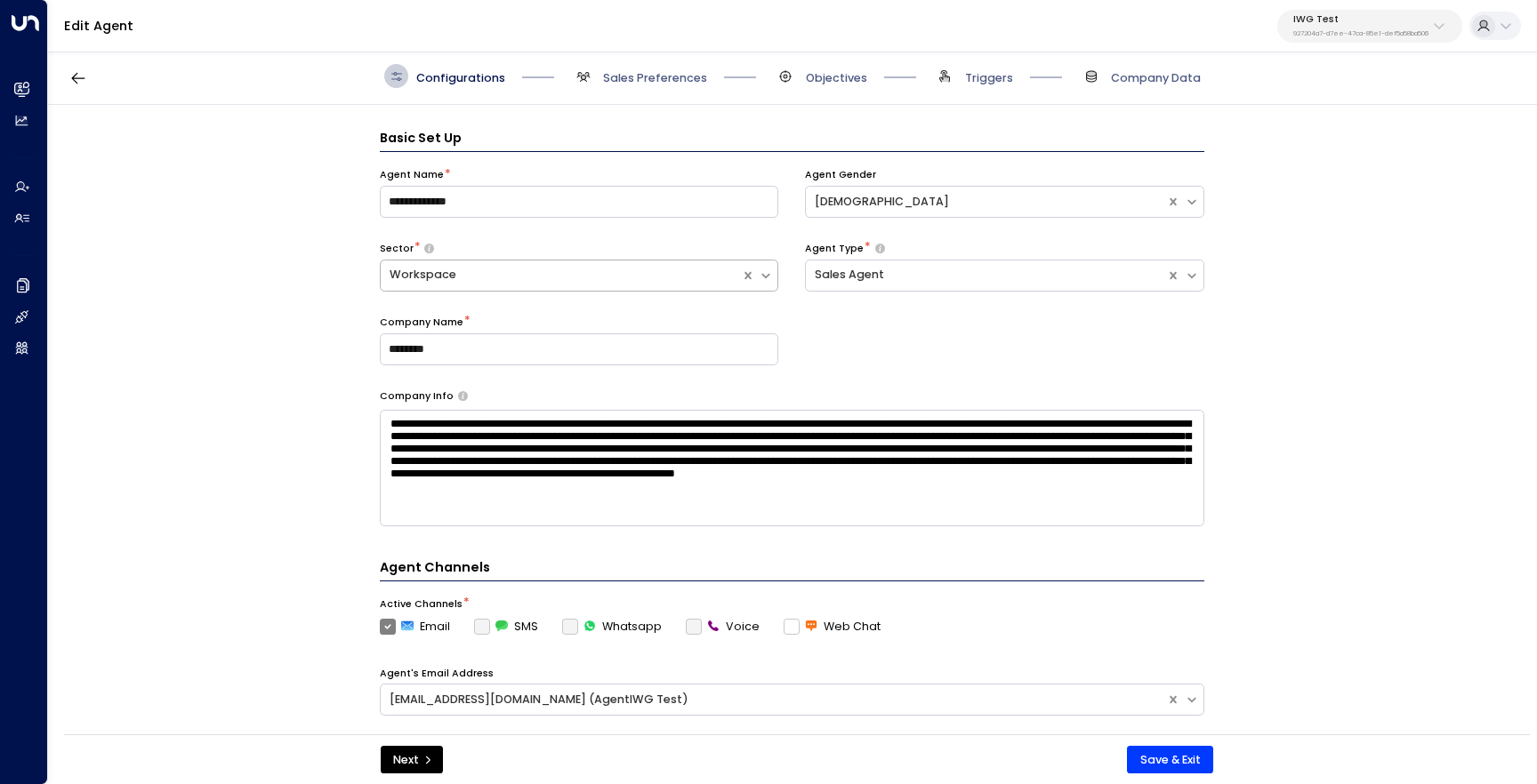
scroll to position [24, 0]
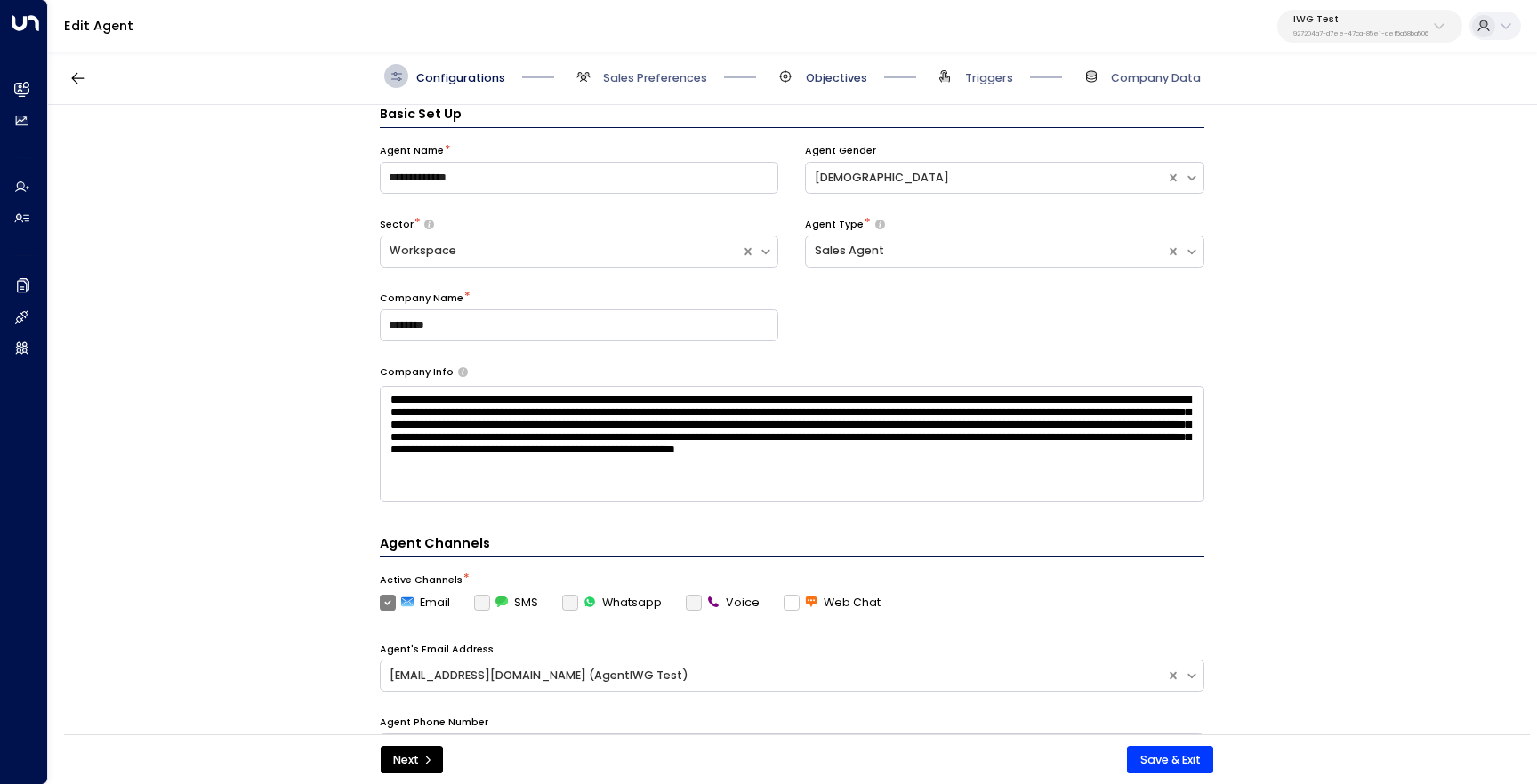
click at [828, 79] on span "Objectives" at bounding box center [837, 79] width 62 height 16
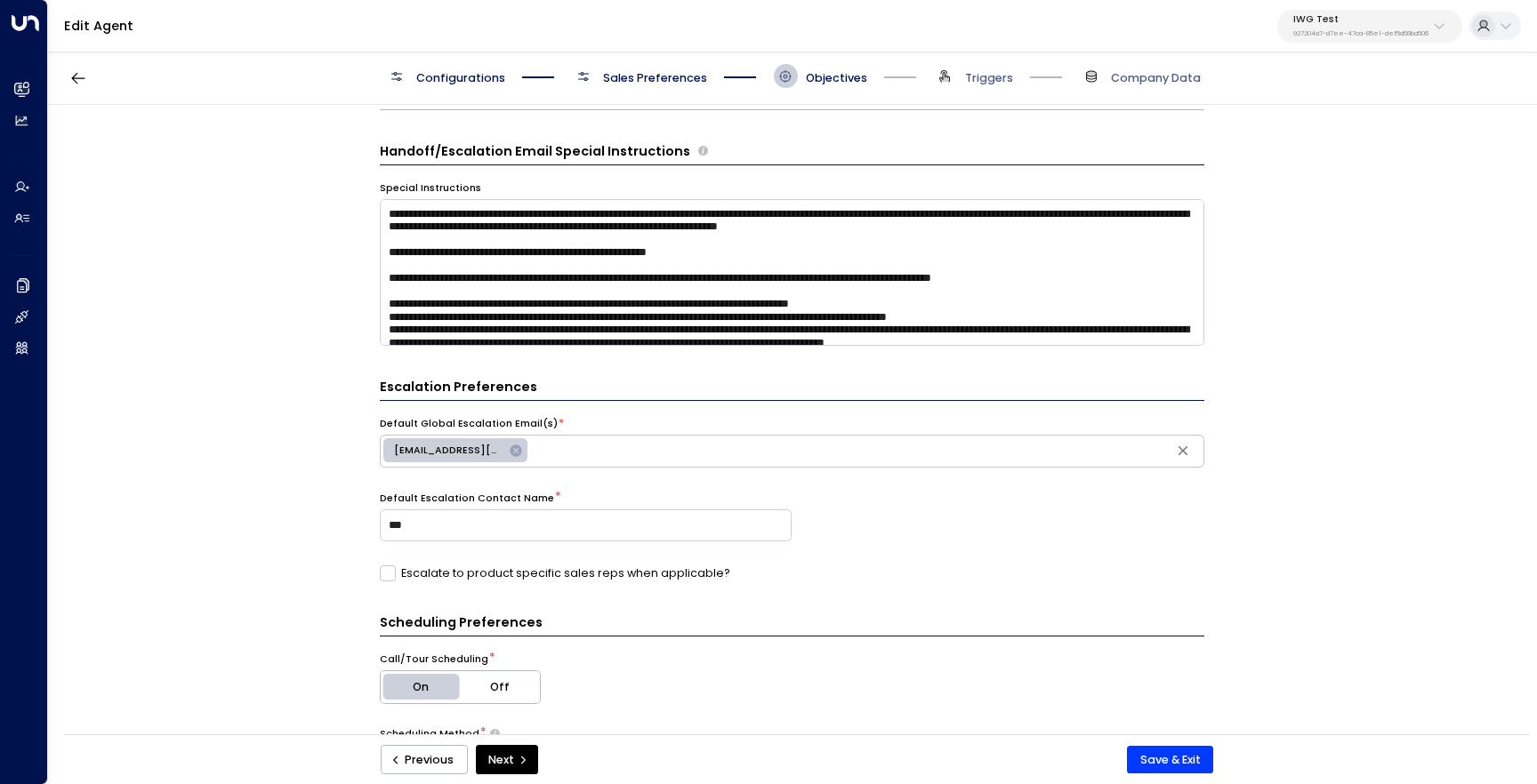
scroll to position [382, 0]
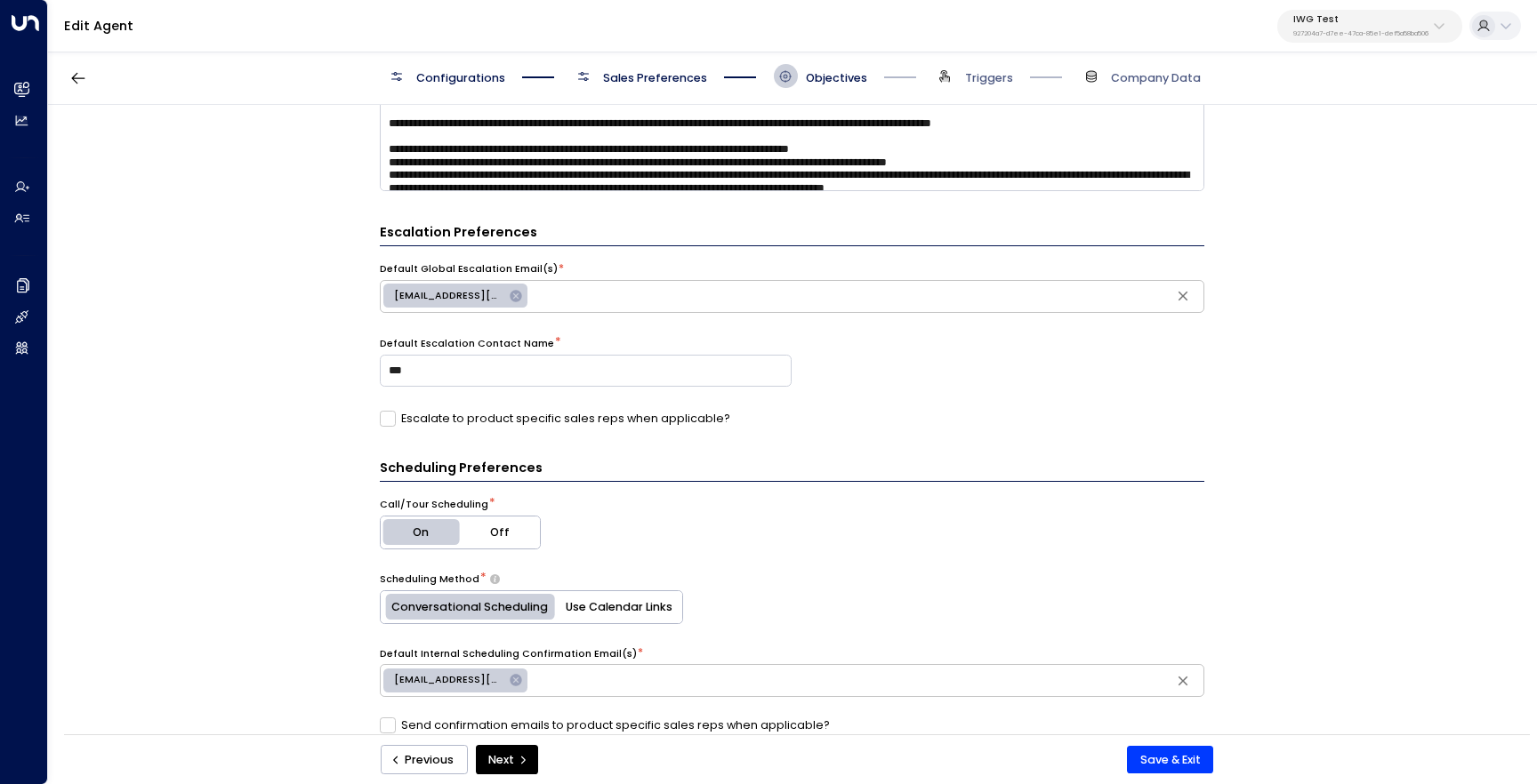
click at [1375, 28] on div "IWG Test 927204a7-d7ee-47ca-85e1-def5a58ba506" at bounding box center [1360, 26] width 135 height 24
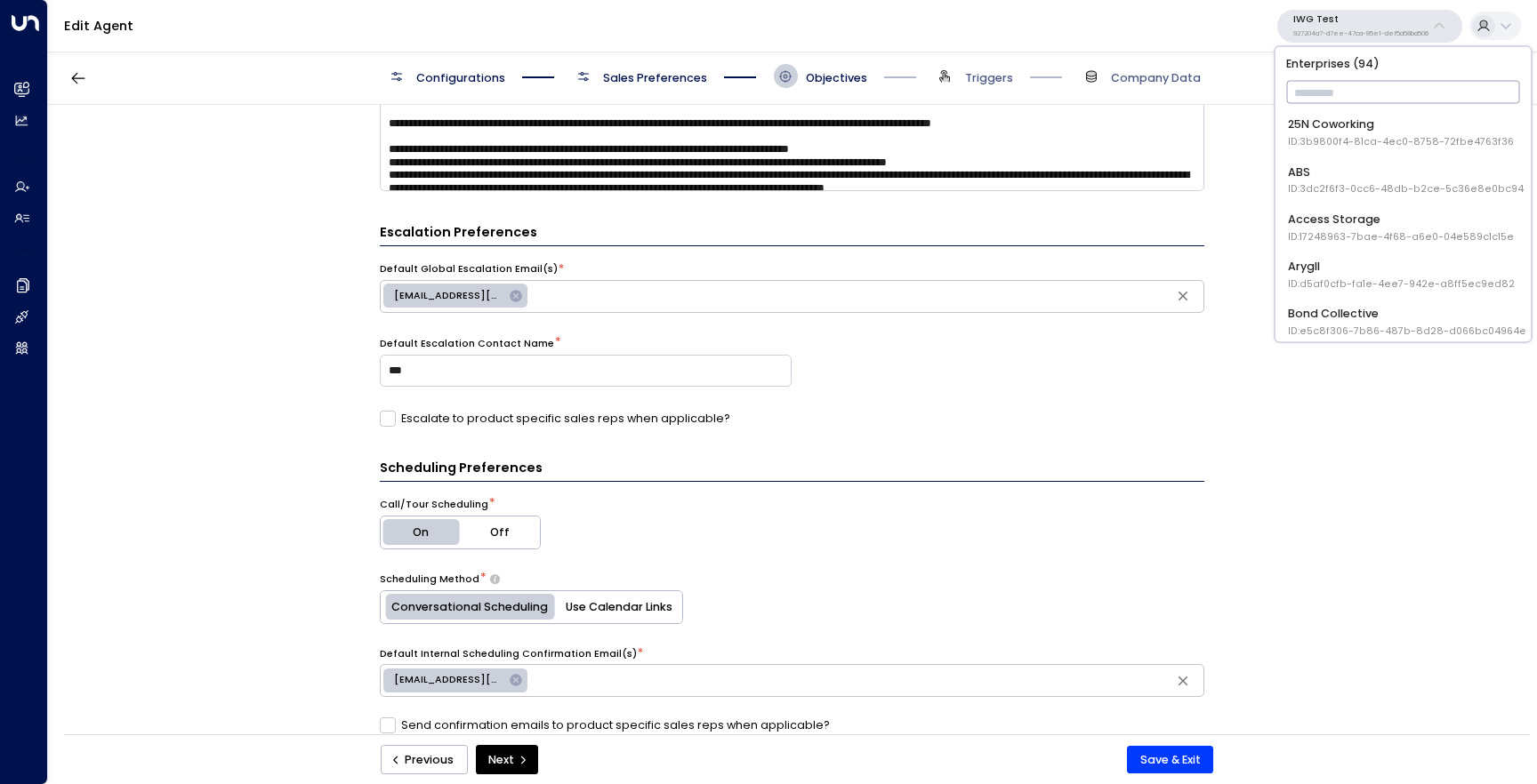
click at [1302, 473] on div "**********" at bounding box center [792, 425] width 1487 height 640
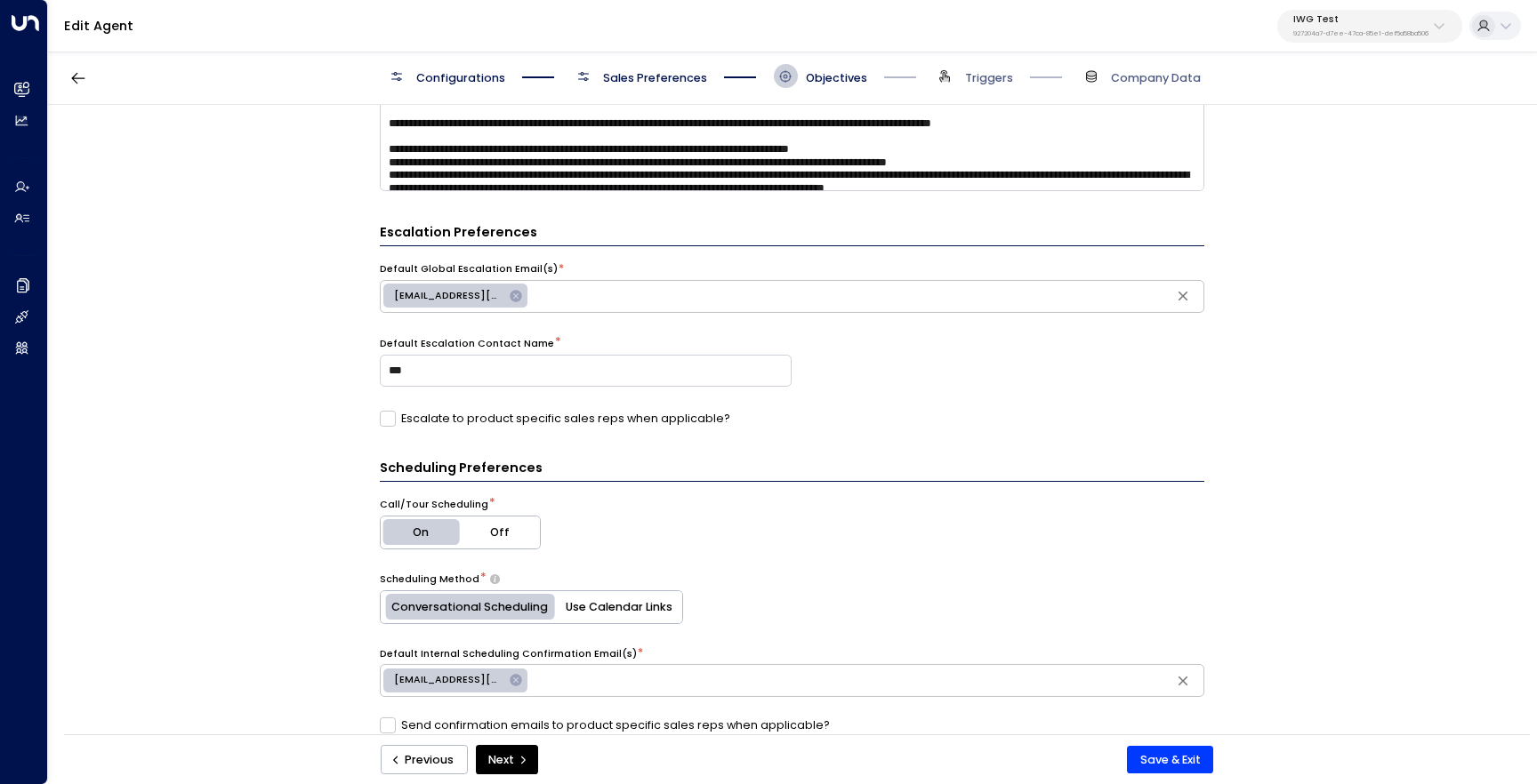
click at [519, 298] on icon at bounding box center [516, 296] width 14 height 14
click at [1186, 752] on button "Save & Exit" at bounding box center [1169, 760] width 86 height 28
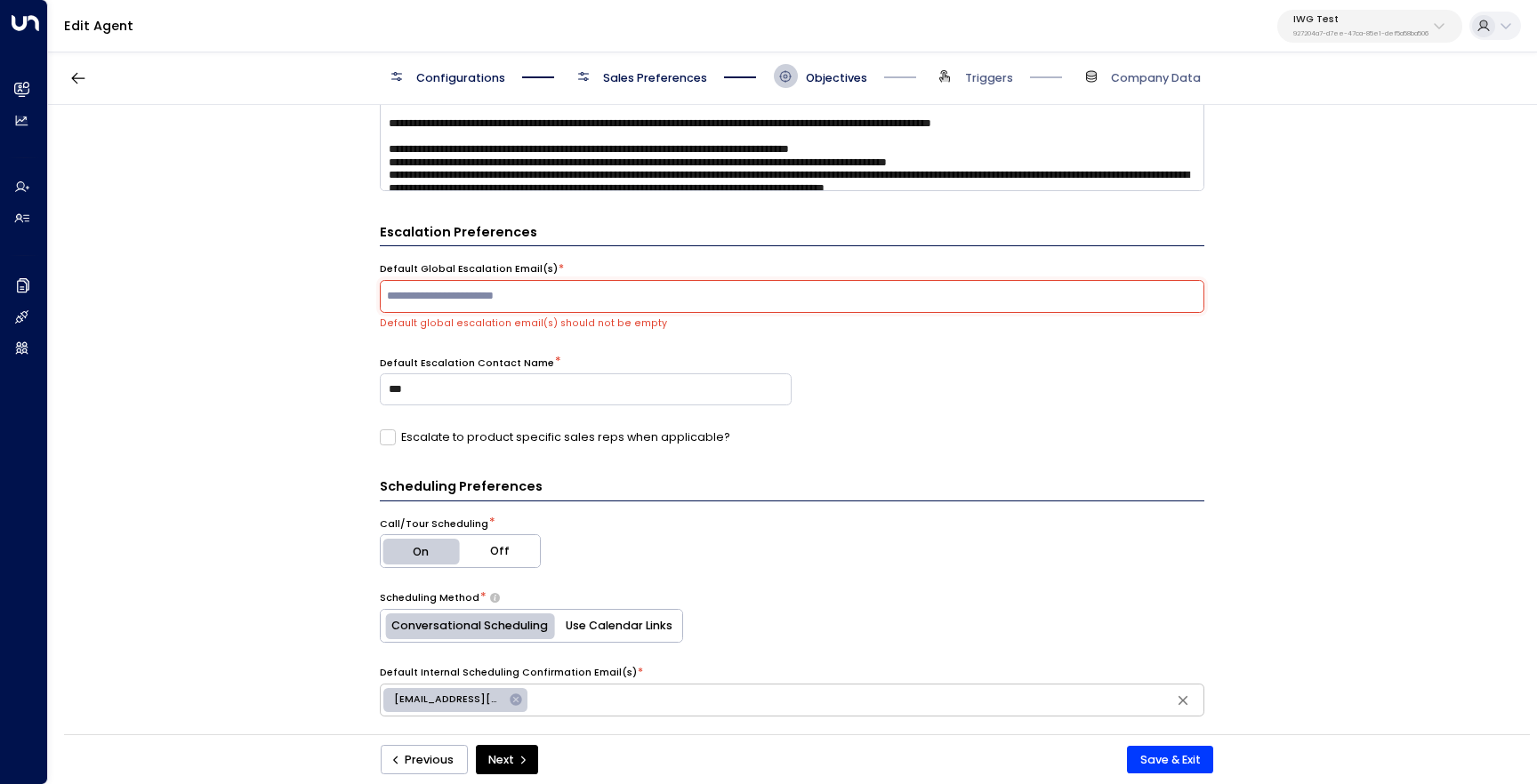
click at [1244, 295] on div "**********" at bounding box center [792, 425] width 1487 height 640
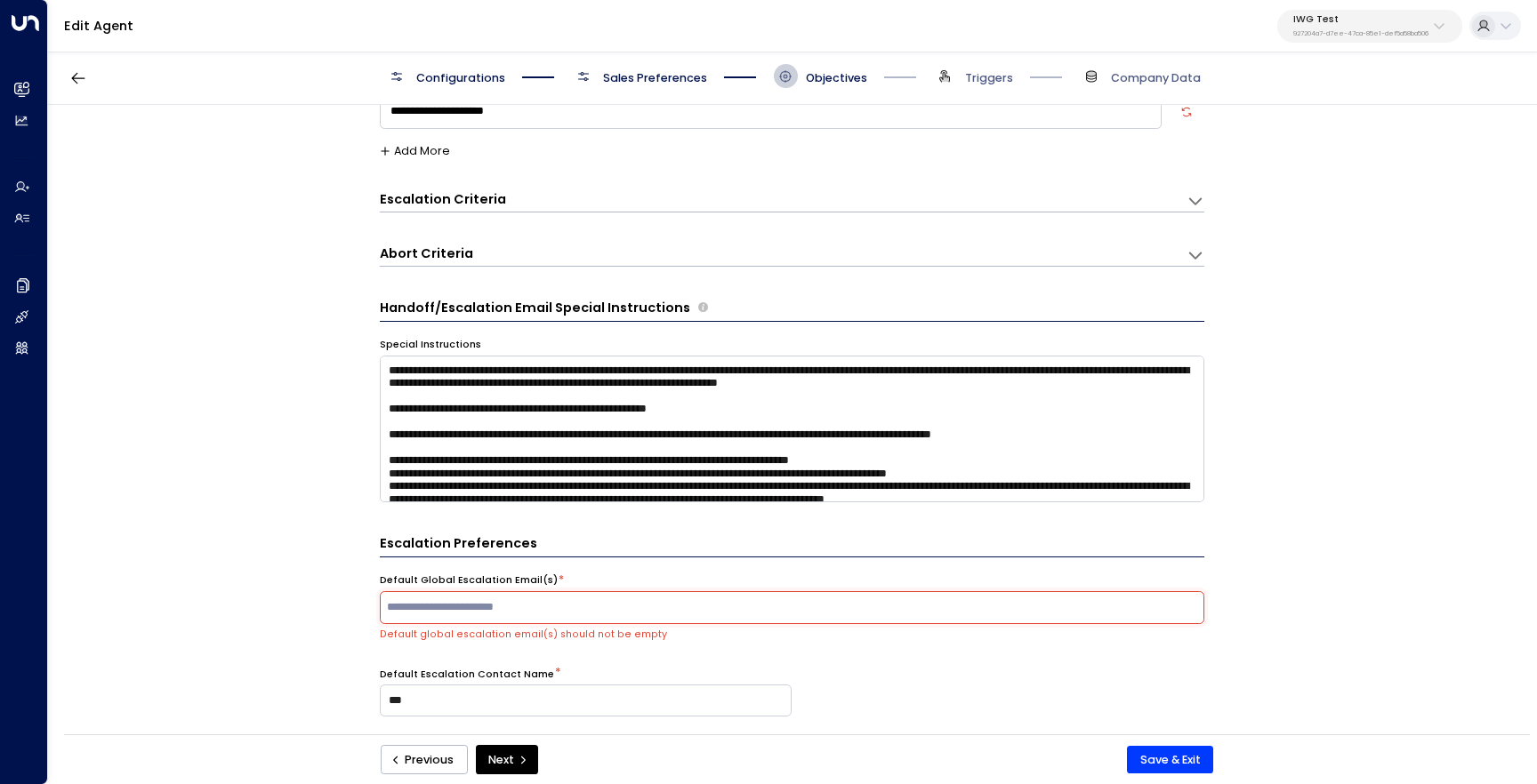
scroll to position [53, 0]
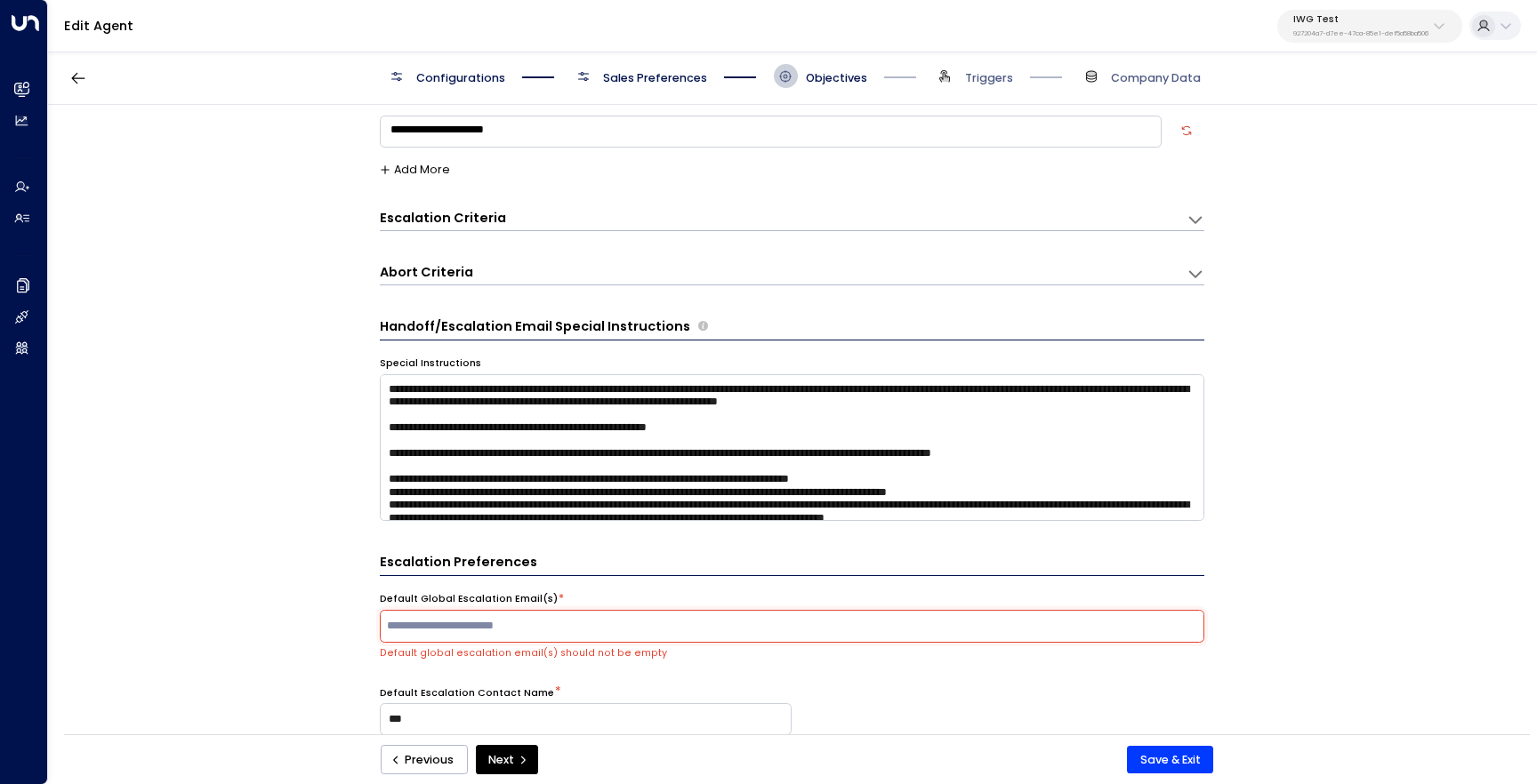
click at [1374, 21] on p "IWG Test" at bounding box center [1360, 20] width 135 height 11
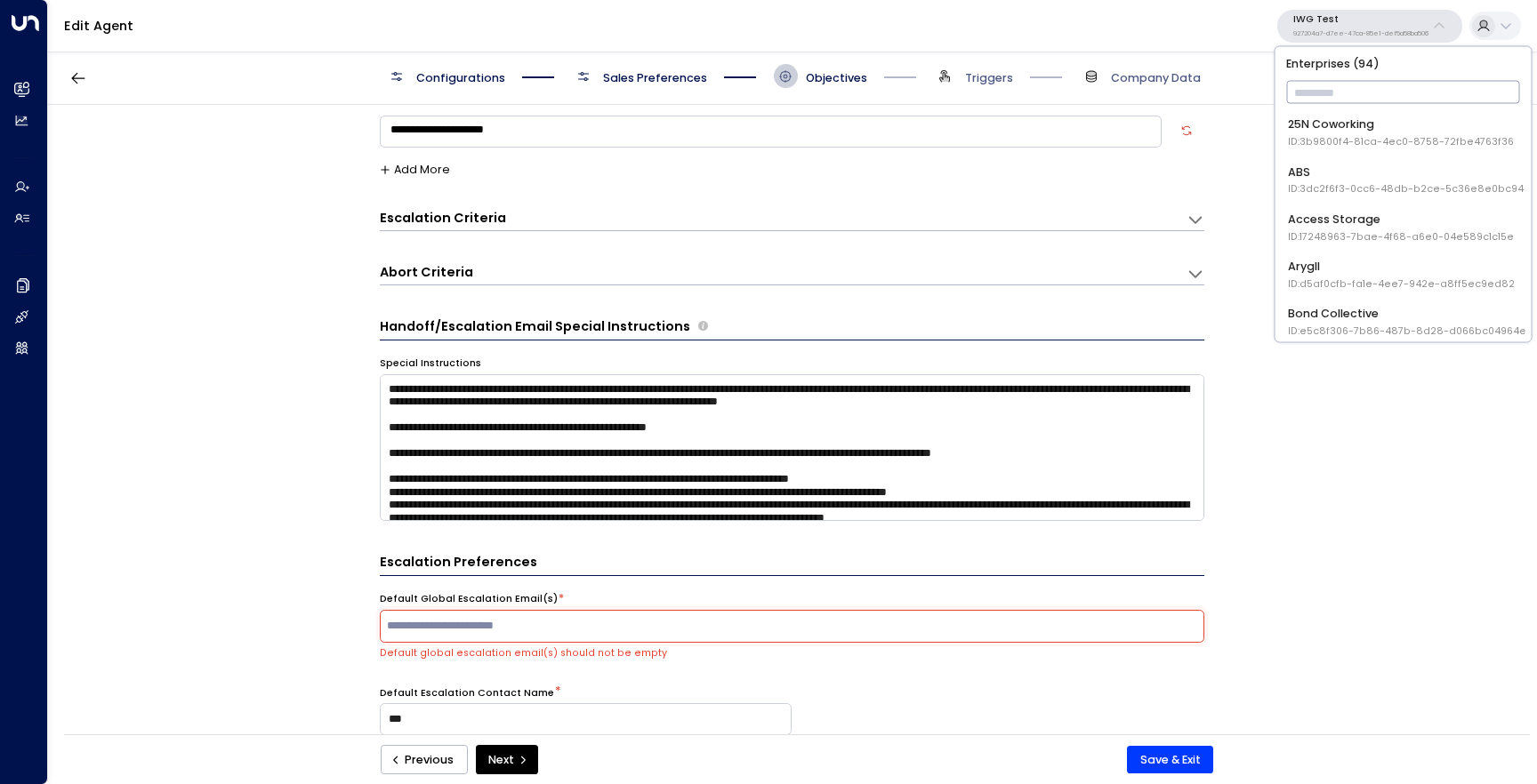
click at [1364, 83] on input "text" at bounding box center [1403, 92] width 234 height 31
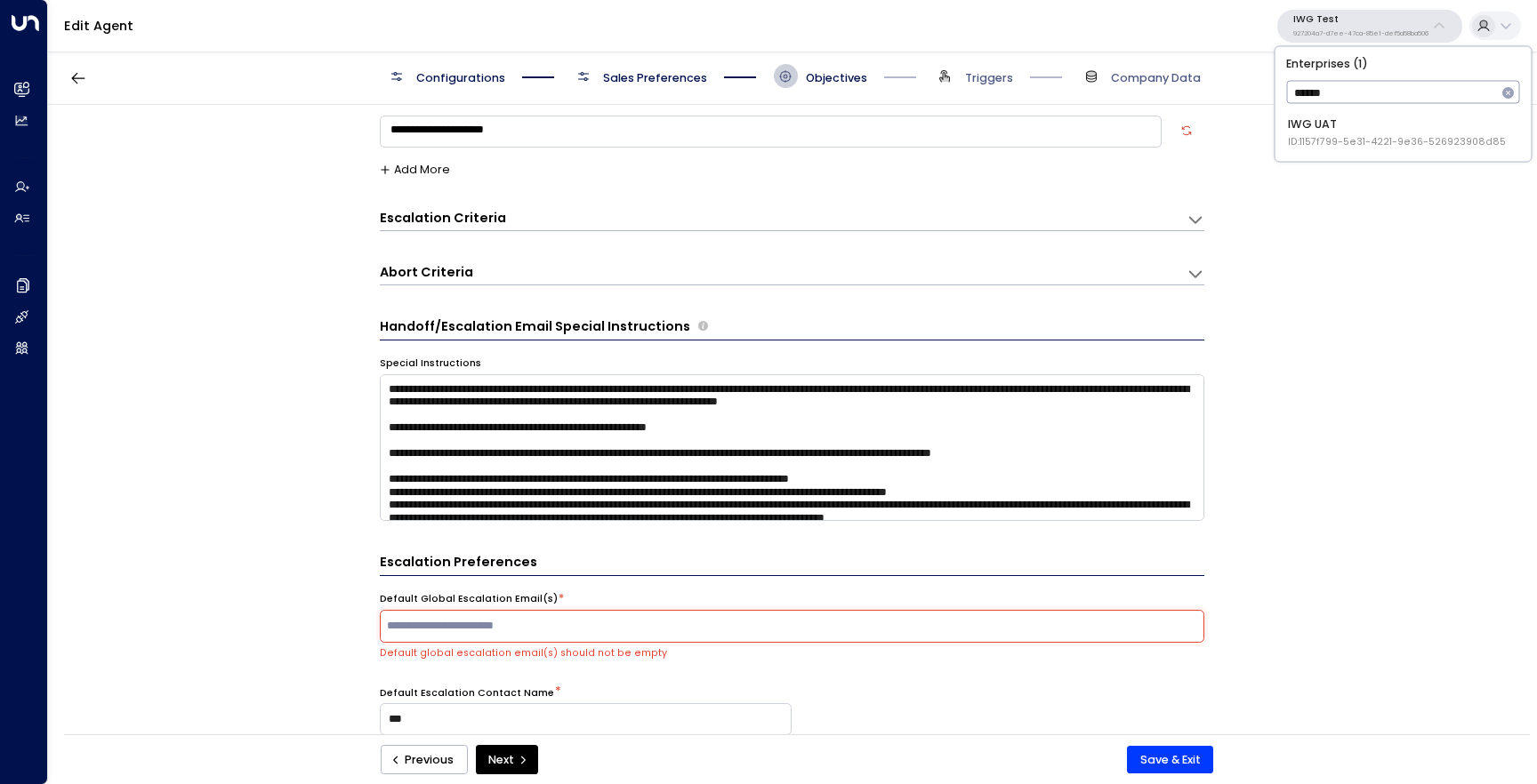
type input "*******"
click at [1359, 126] on div "IWG UAT ID: 1157f799-5e31-4221-9e36-526923908d85" at bounding box center [1397, 133] width 218 height 33
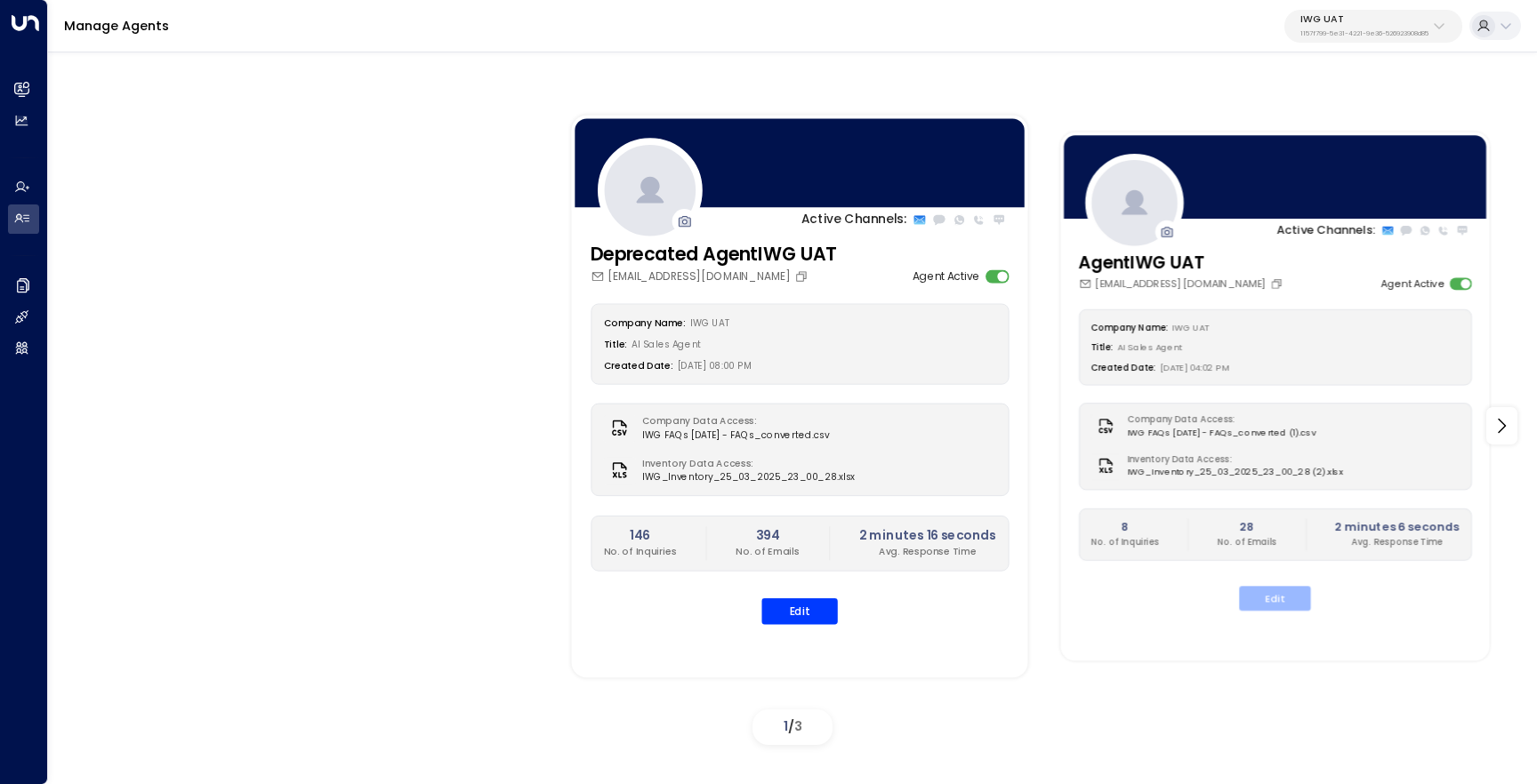
click at [1266, 604] on button "Edit" at bounding box center [1274, 598] width 72 height 24
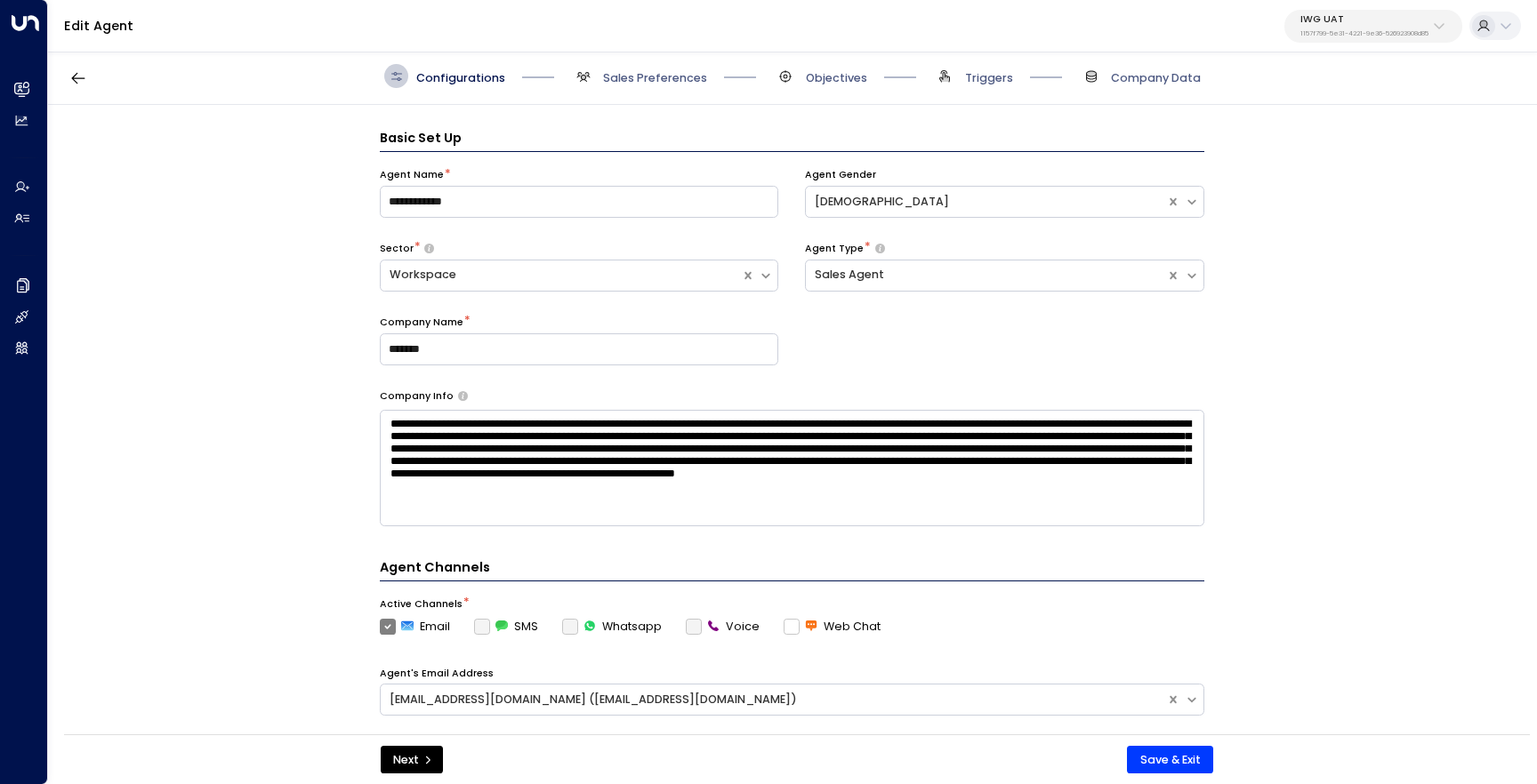
scroll to position [24, 0]
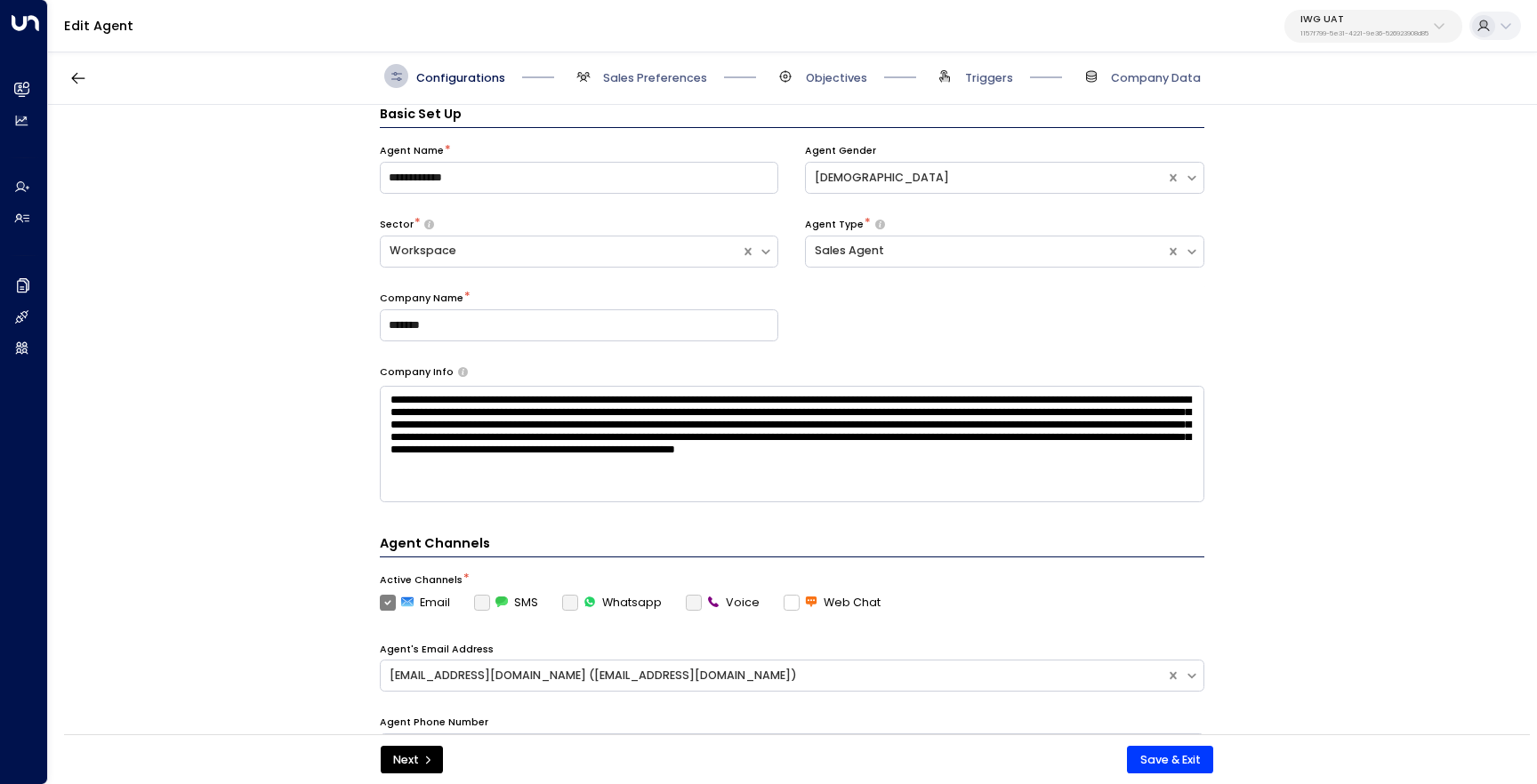
click at [809, 58] on div "Configurations Sales Preferences Objectives Triggers Company Data" at bounding box center [793, 76] width 1489 height 57
click at [814, 75] on span "Objectives" at bounding box center [837, 79] width 62 height 16
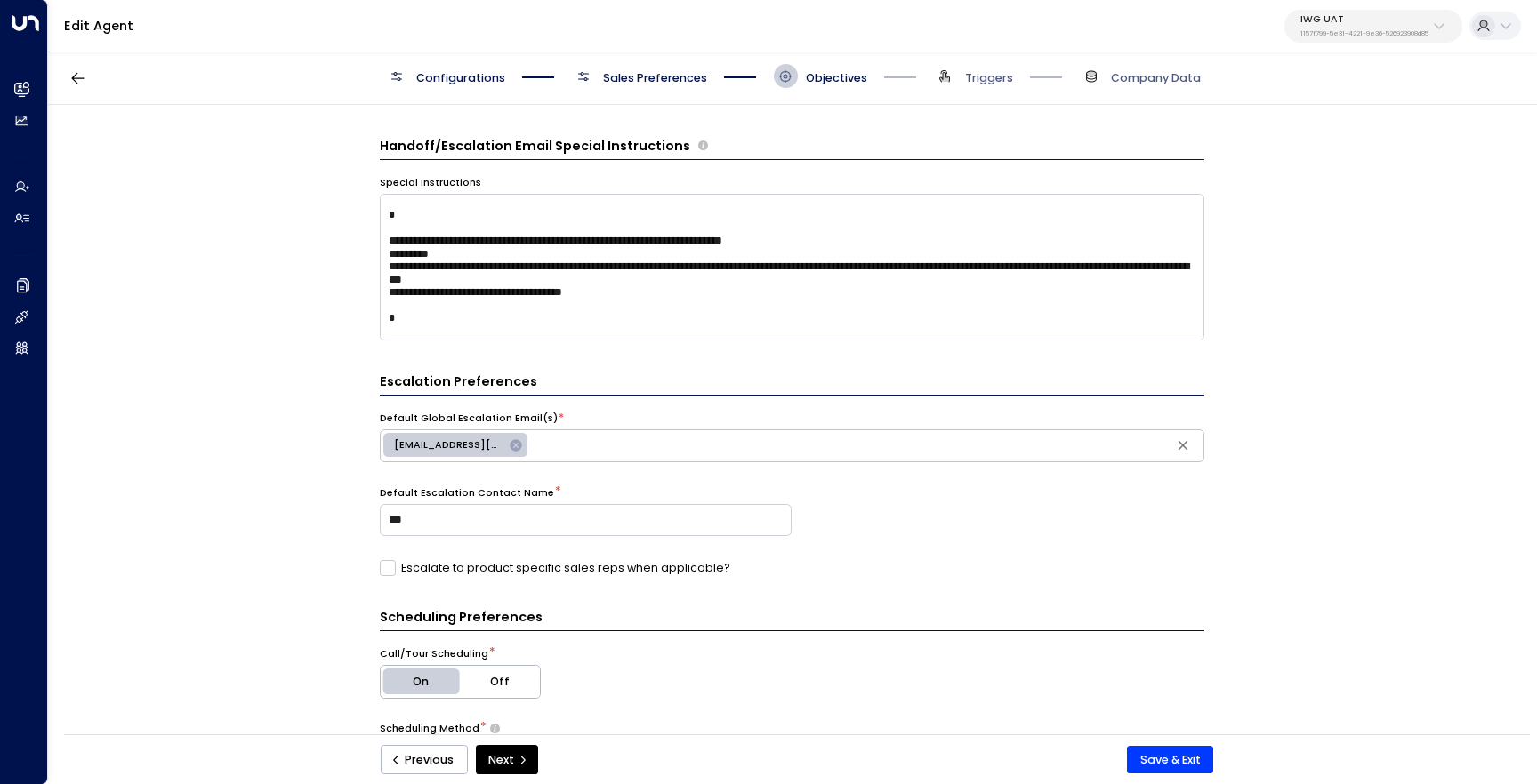
scroll to position [234, 0]
